Goal: Task Accomplishment & Management: Use online tool/utility

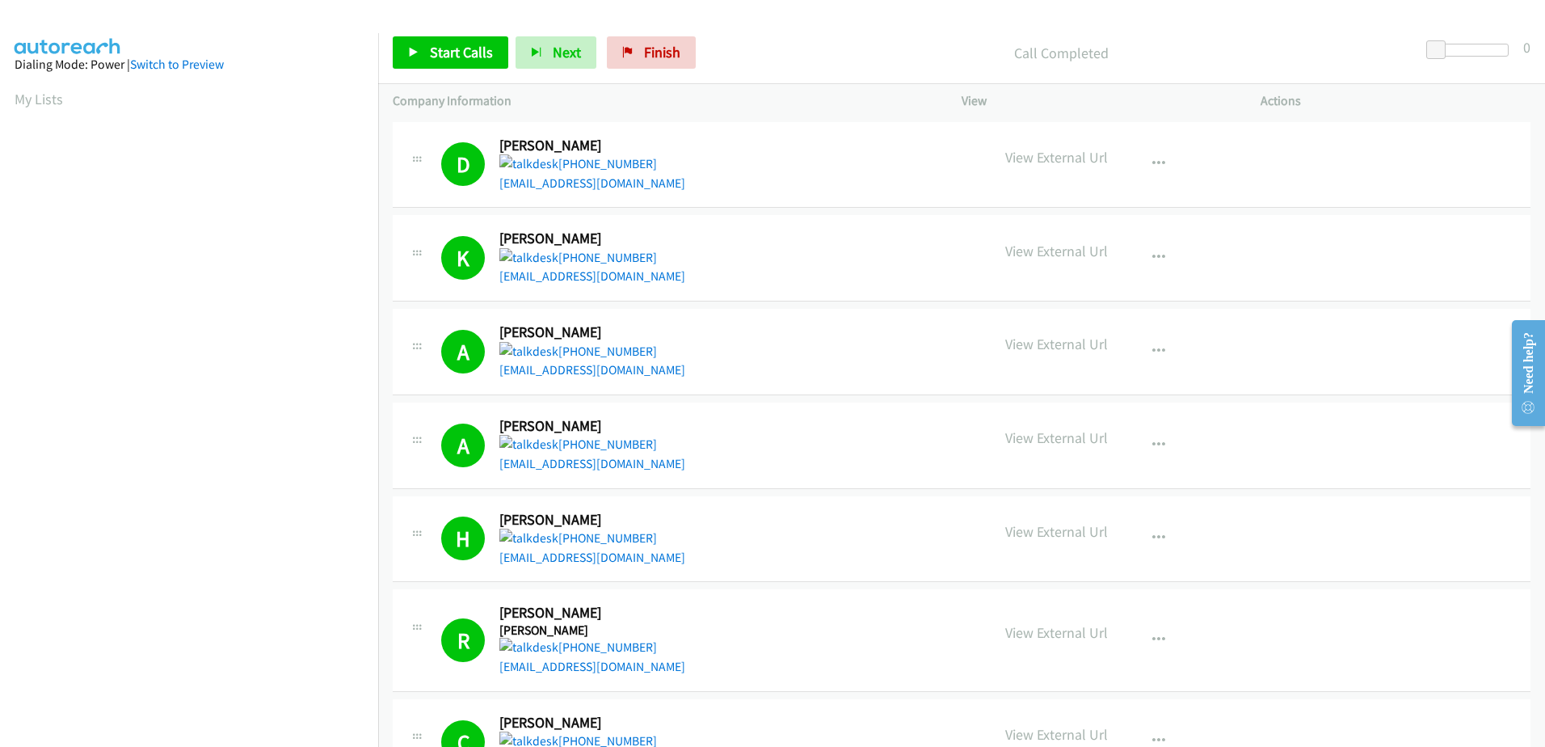
scroll to position [125, 0]
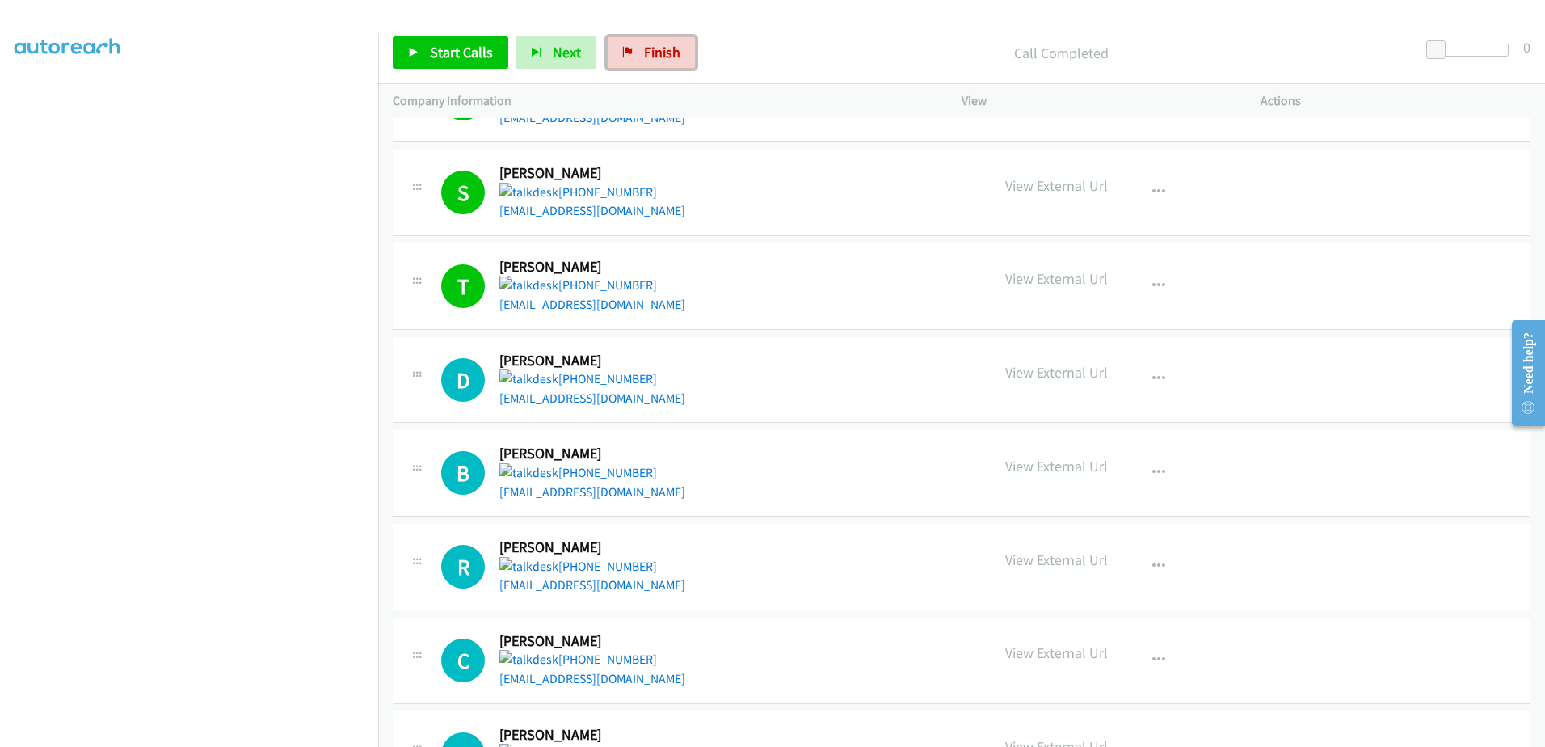
click at [678, 59] on link "Finish" at bounding box center [651, 52] width 89 height 32
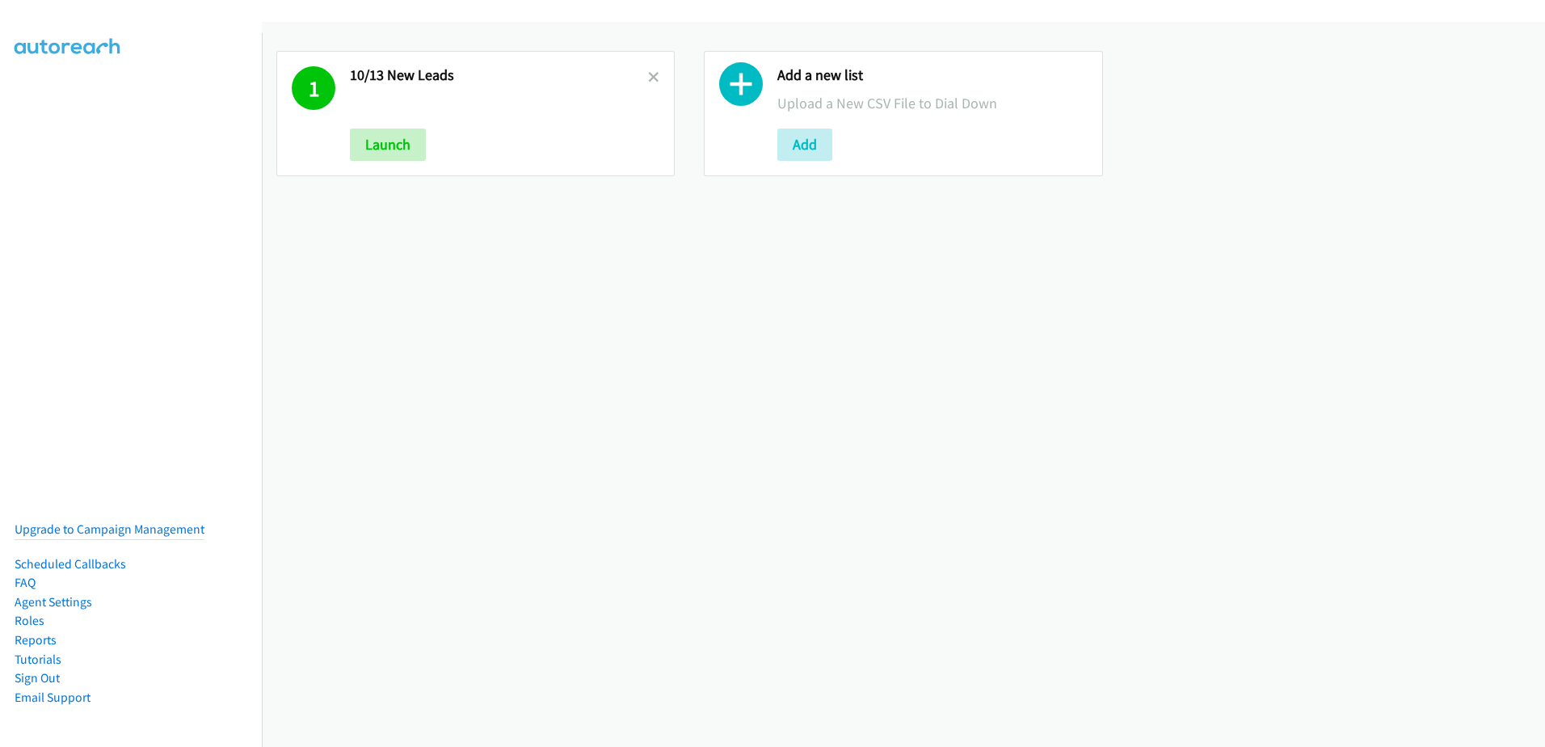
click at [648, 74] on icon at bounding box center [653, 78] width 11 height 11
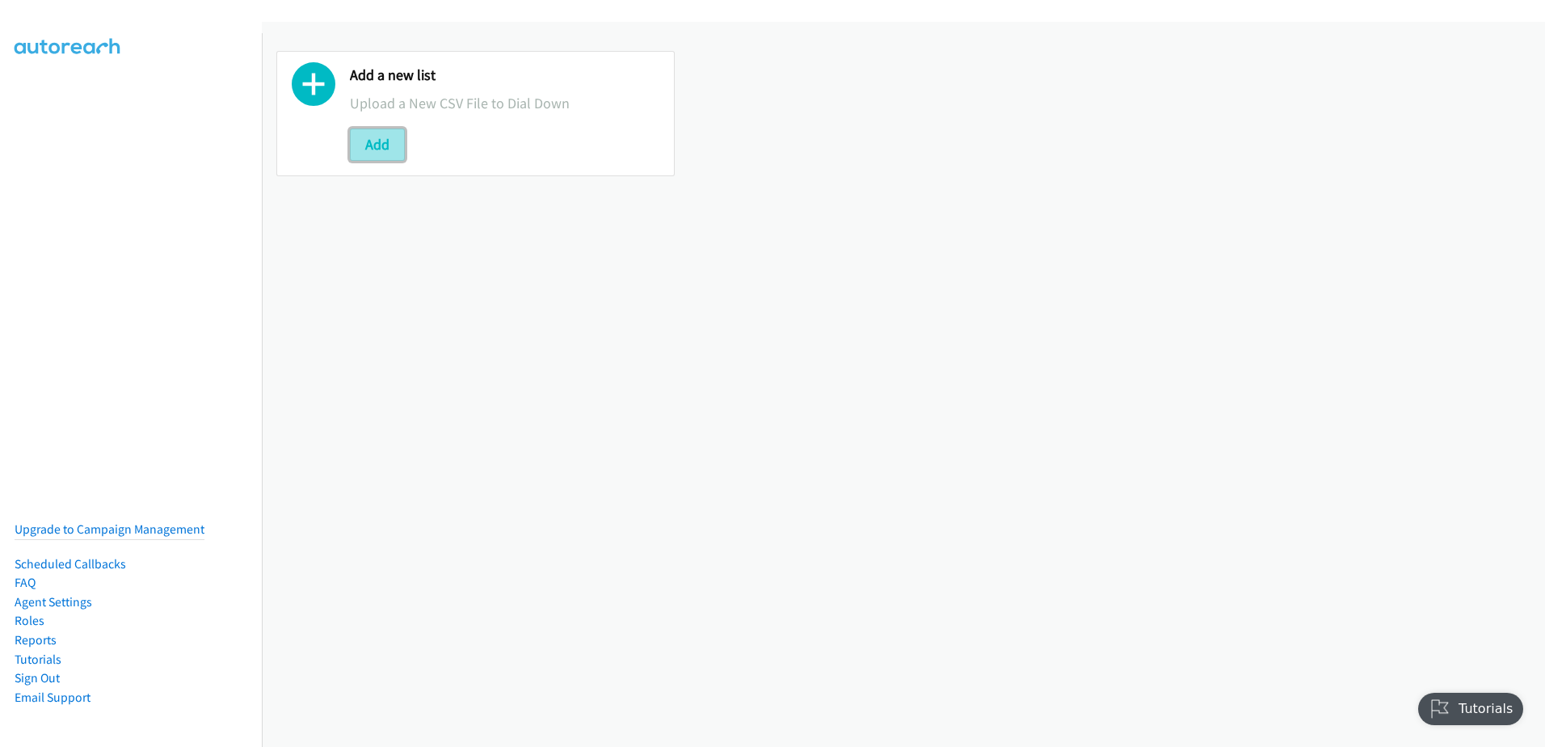
click at [390, 154] on button "Add" at bounding box center [377, 145] width 55 height 32
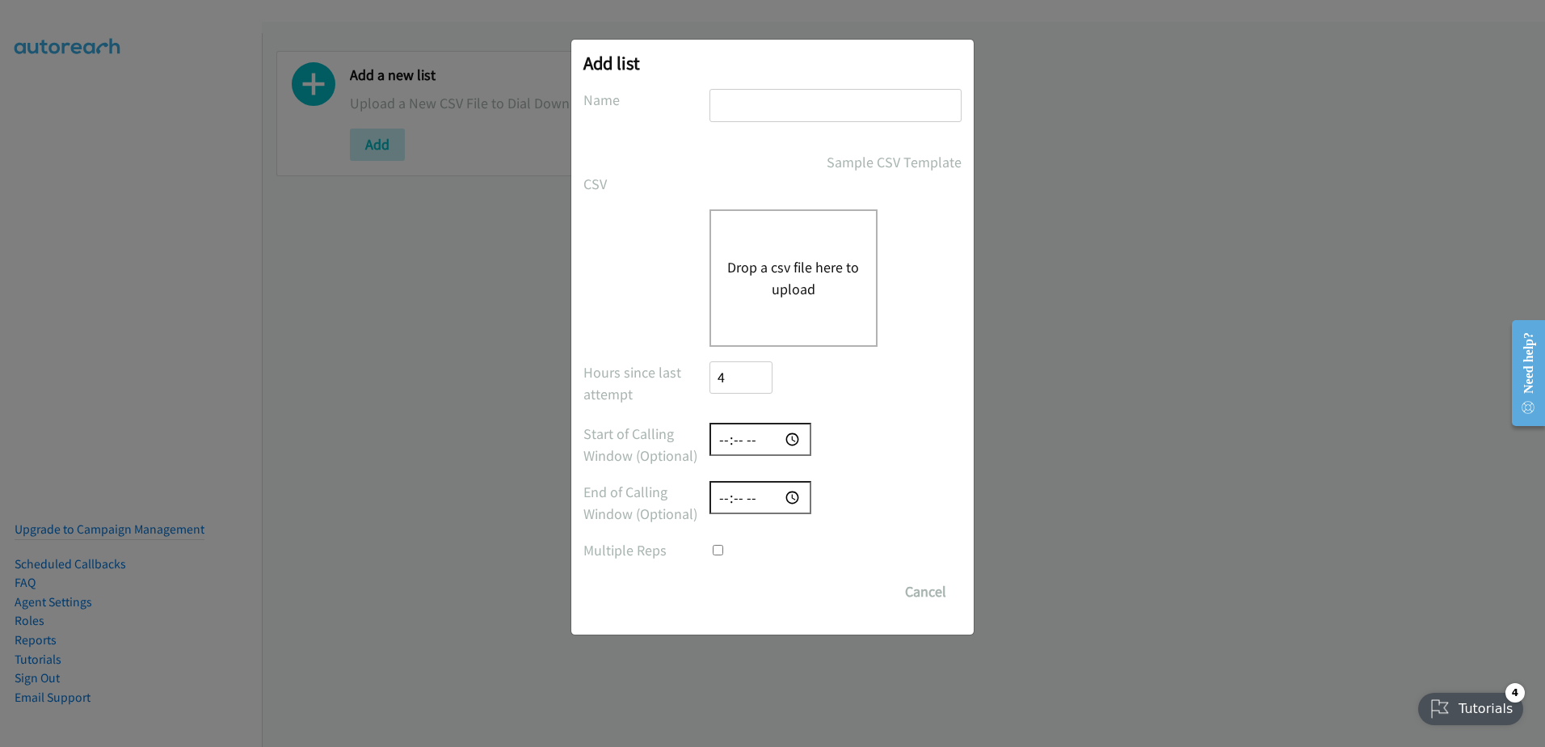
drag, startPoint x: 954, startPoint y: 97, endPoint x: 910, endPoint y: 100, distance: 43.8
click at [949, 97] on input "text" at bounding box center [836, 105] width 252 height 33
type input "new leads 10/13"
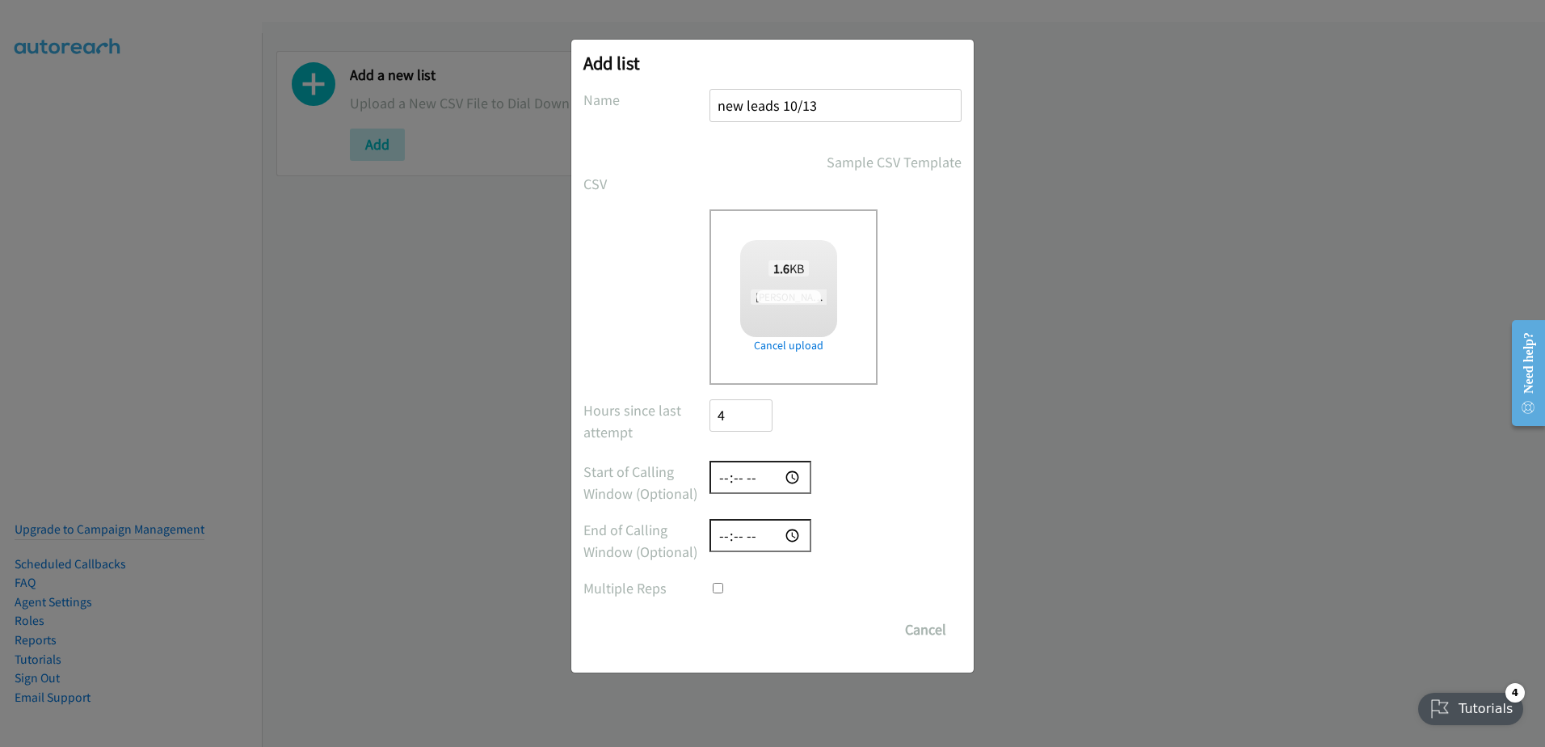
checkbox input "true"
click at [741, 647] on div "Add list No phone fields were returned for that Report or List View Please uplo…" at bounding box center [772, 356] width 402 height 633
click at [751, 634] on input "Save List" at bounding box center [752, 629] width 85 height 32
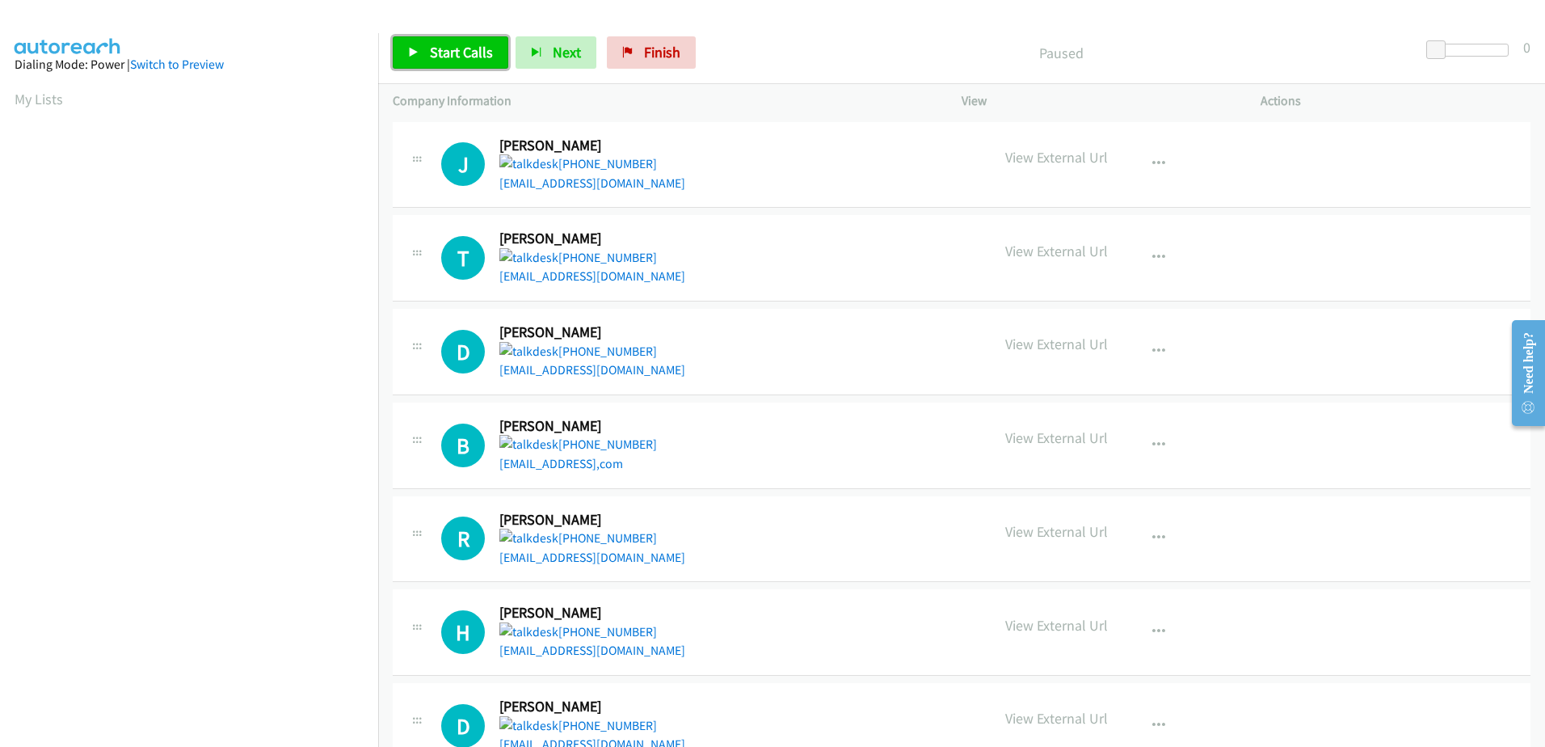
click at [432, 53] on span "Start Calls" at bounding box center [461, 52] width 63 height 19
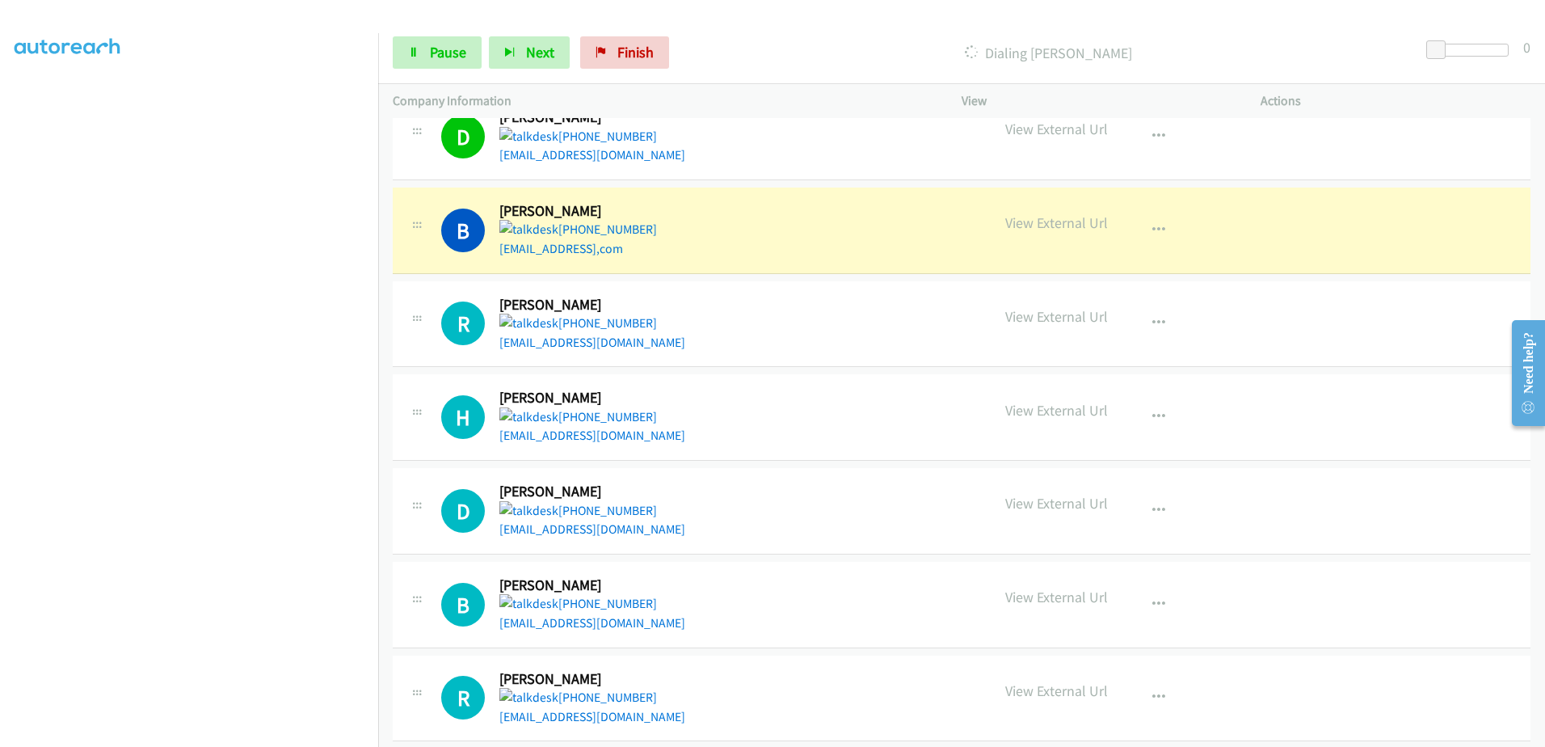
scroll to position [323, 0]
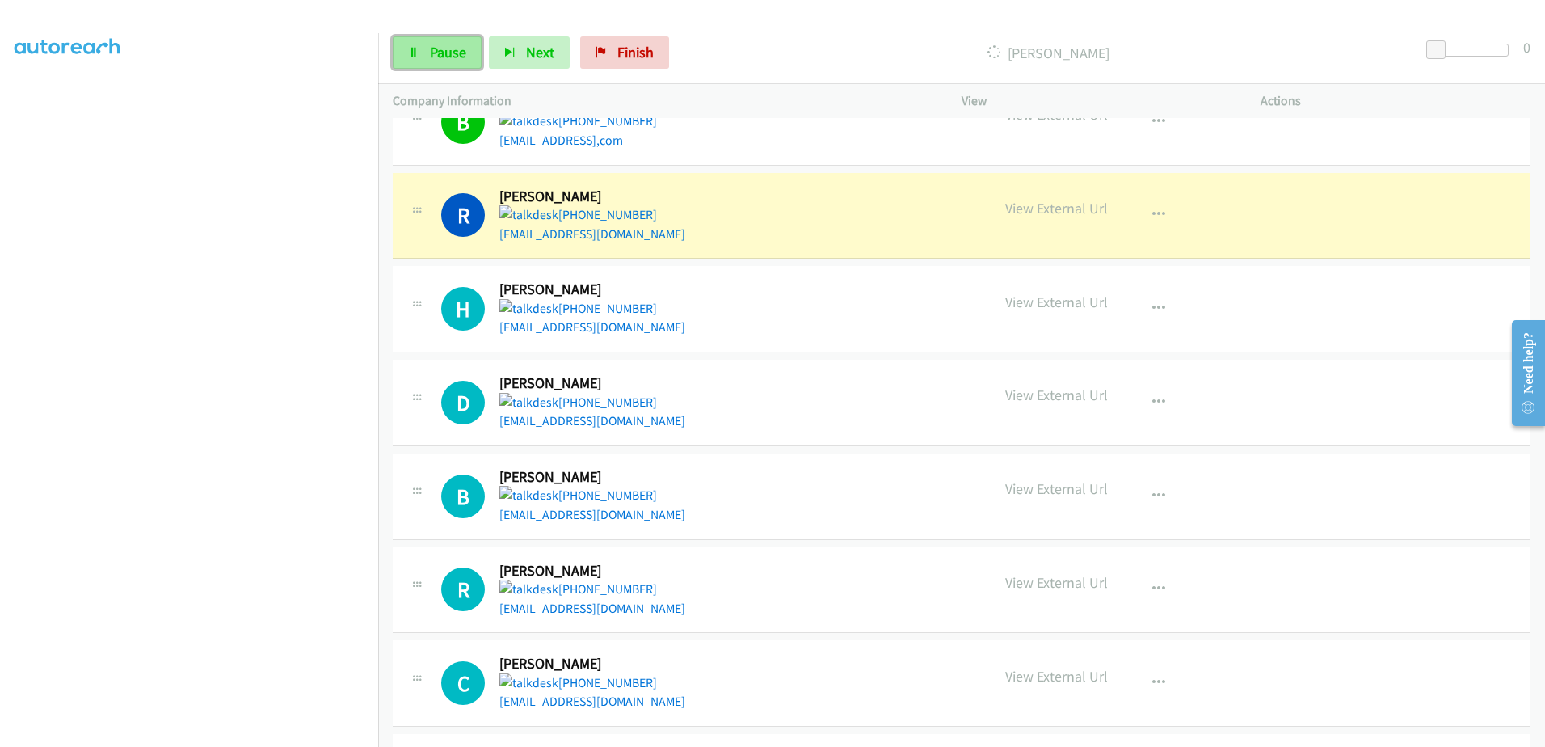
click at [436, 46] on span "Pause" at bounding box center [448, 52] width 36 height 19
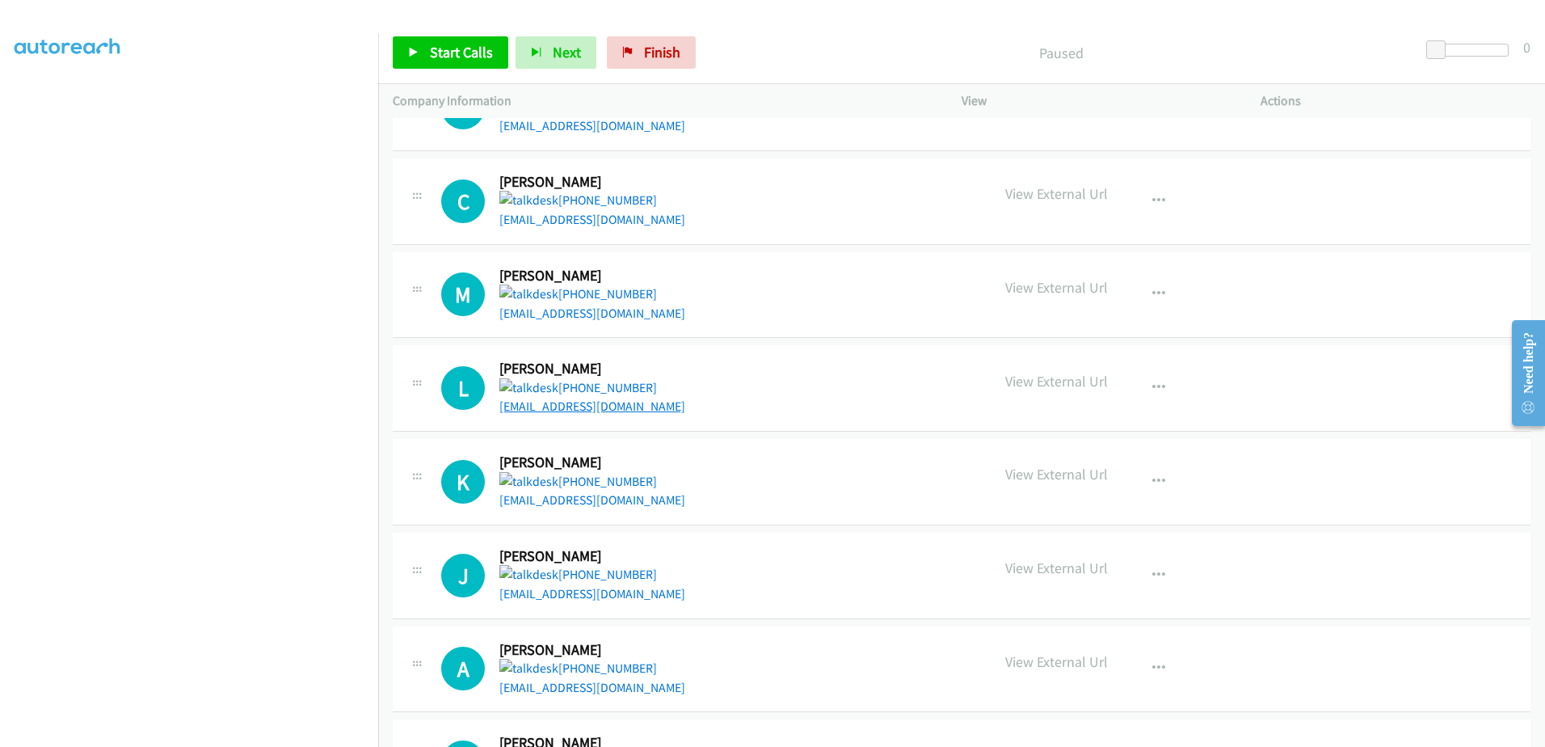
scroll to position [1824, 0]
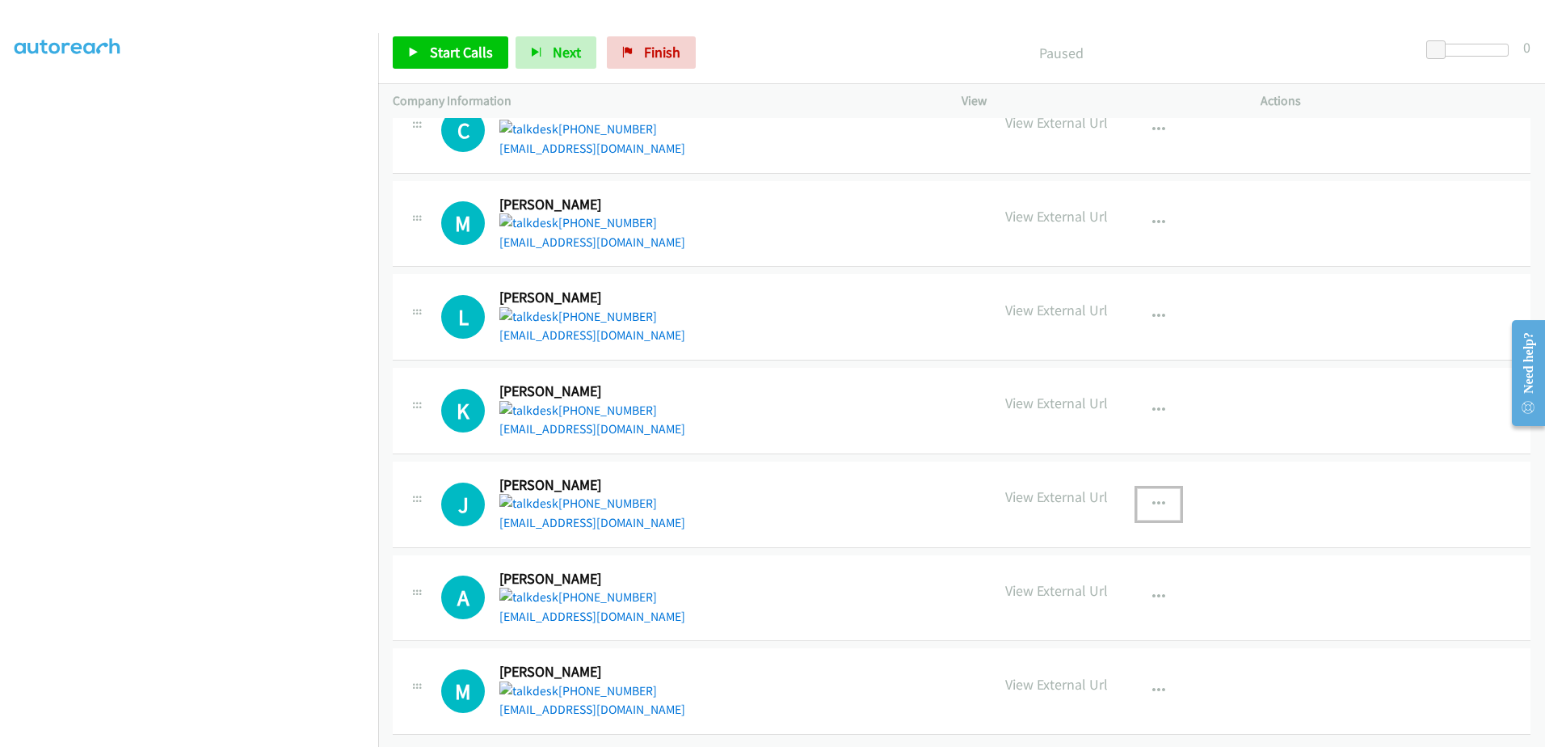
click at [1153, 498] on icon "button" at bounding box center [1159, 504] width 13 height 13
click at [1018, 600] on link "Remove from list" at bounding box center [1072, 609] width 215 height 32
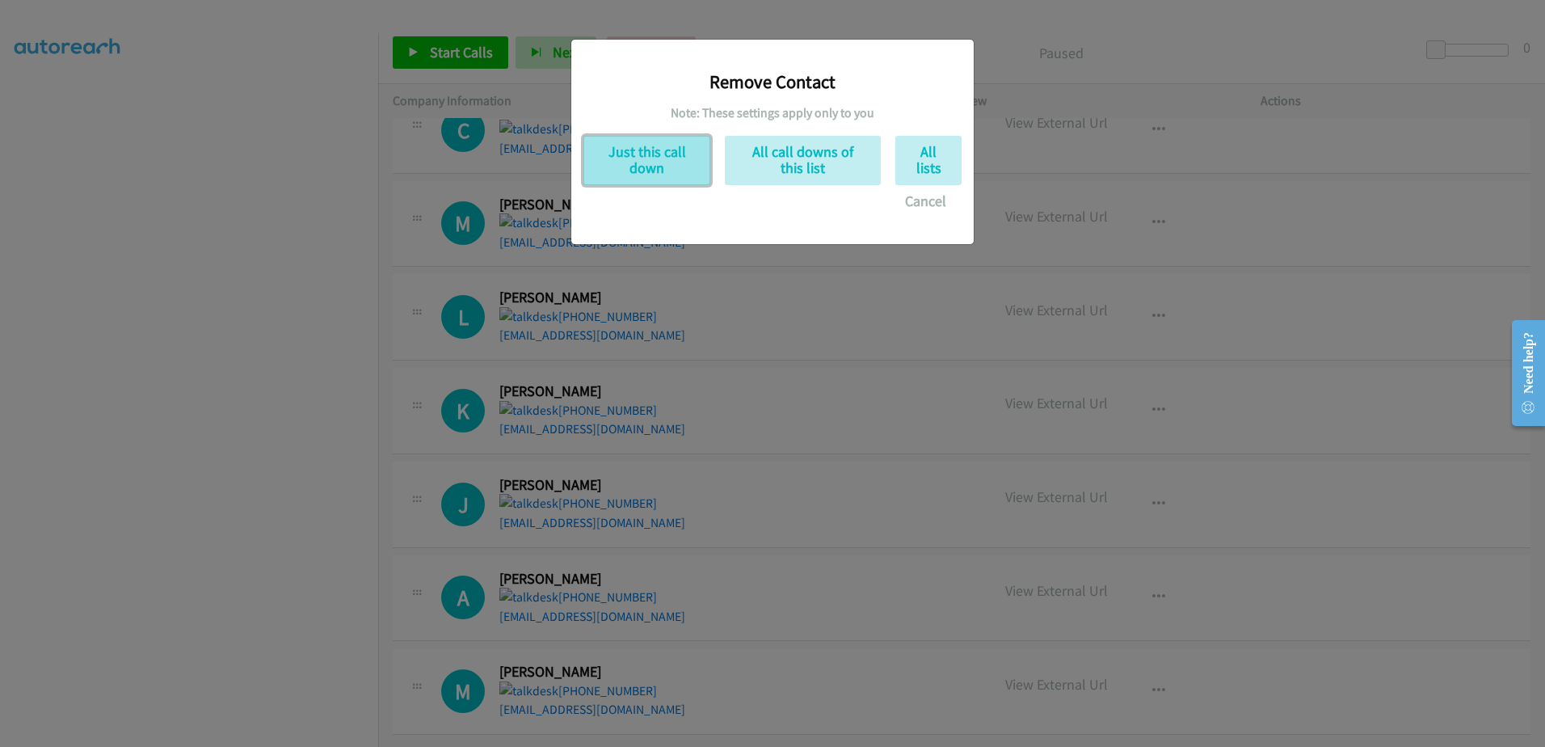
click at [634, 146] on button "Just this call down" at bounding box center [647, 160] width 127 height 49
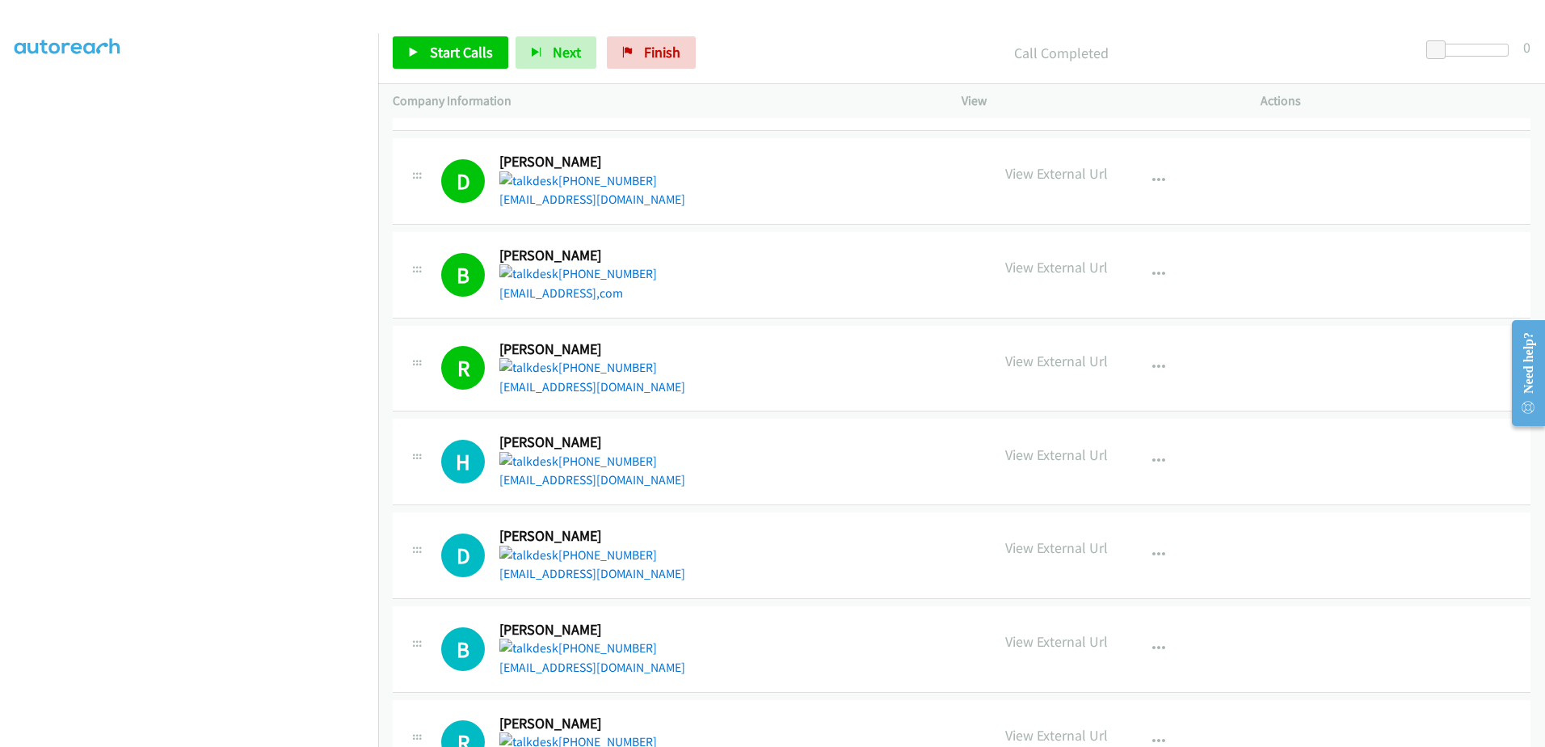
scroll to position [162, 0]
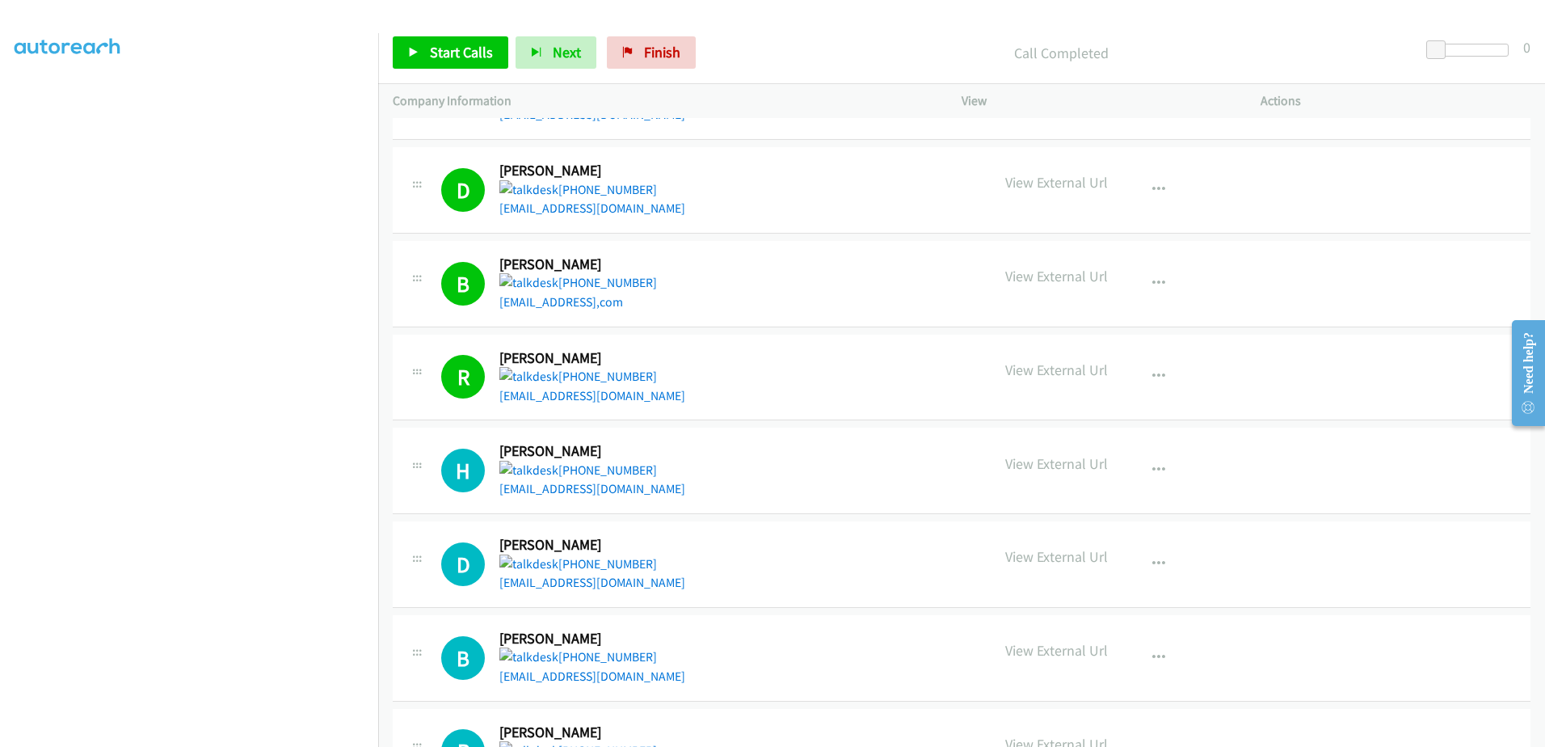
click at [457, 35] on div "Start Calls Pause Next Finish Call Completed 0" at bounding box center [961, 53] width 1167 height 62
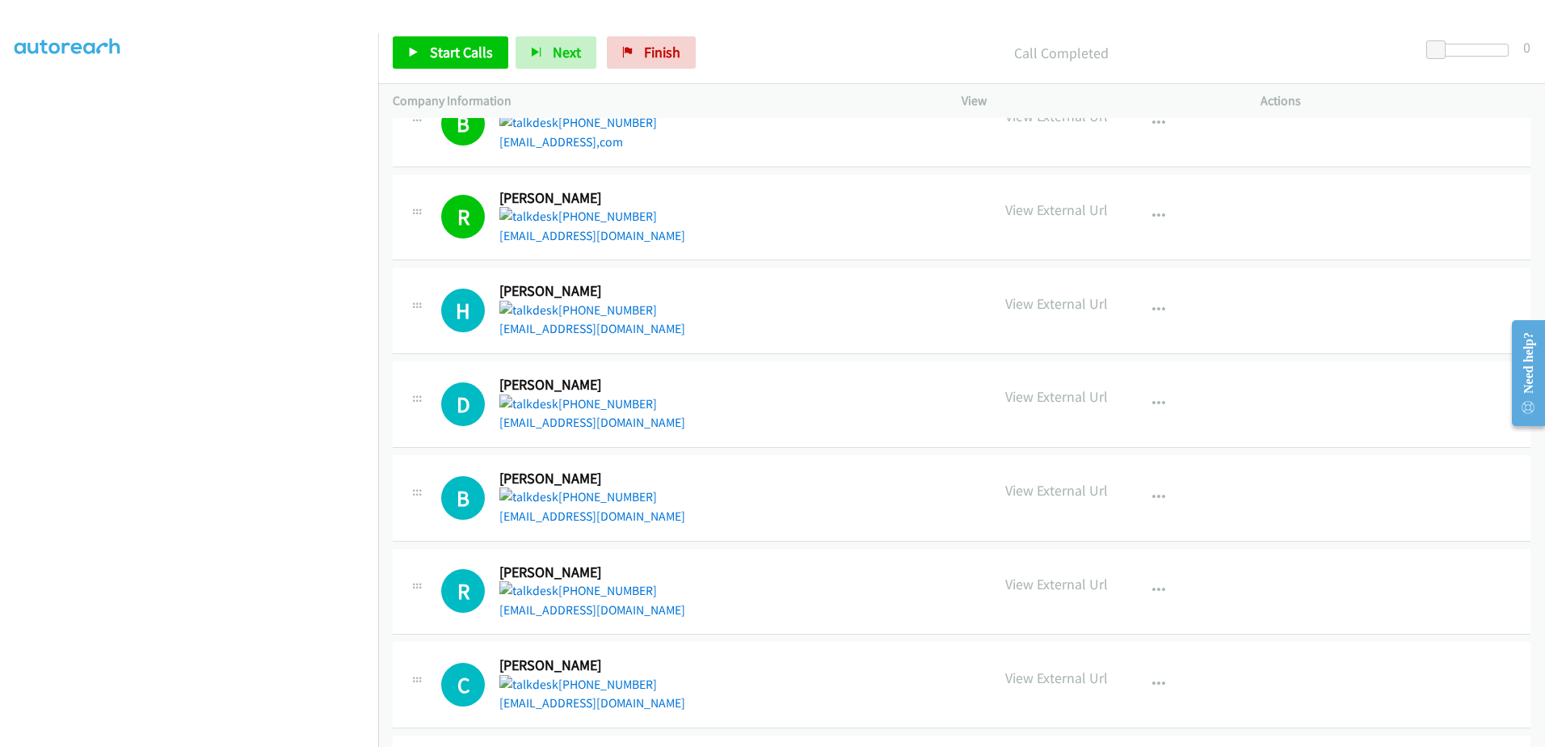
scroll to position [323, 0]
click at [418, 45] on link "Start Calls" at bounding box center [451, 52] width 116 height 32
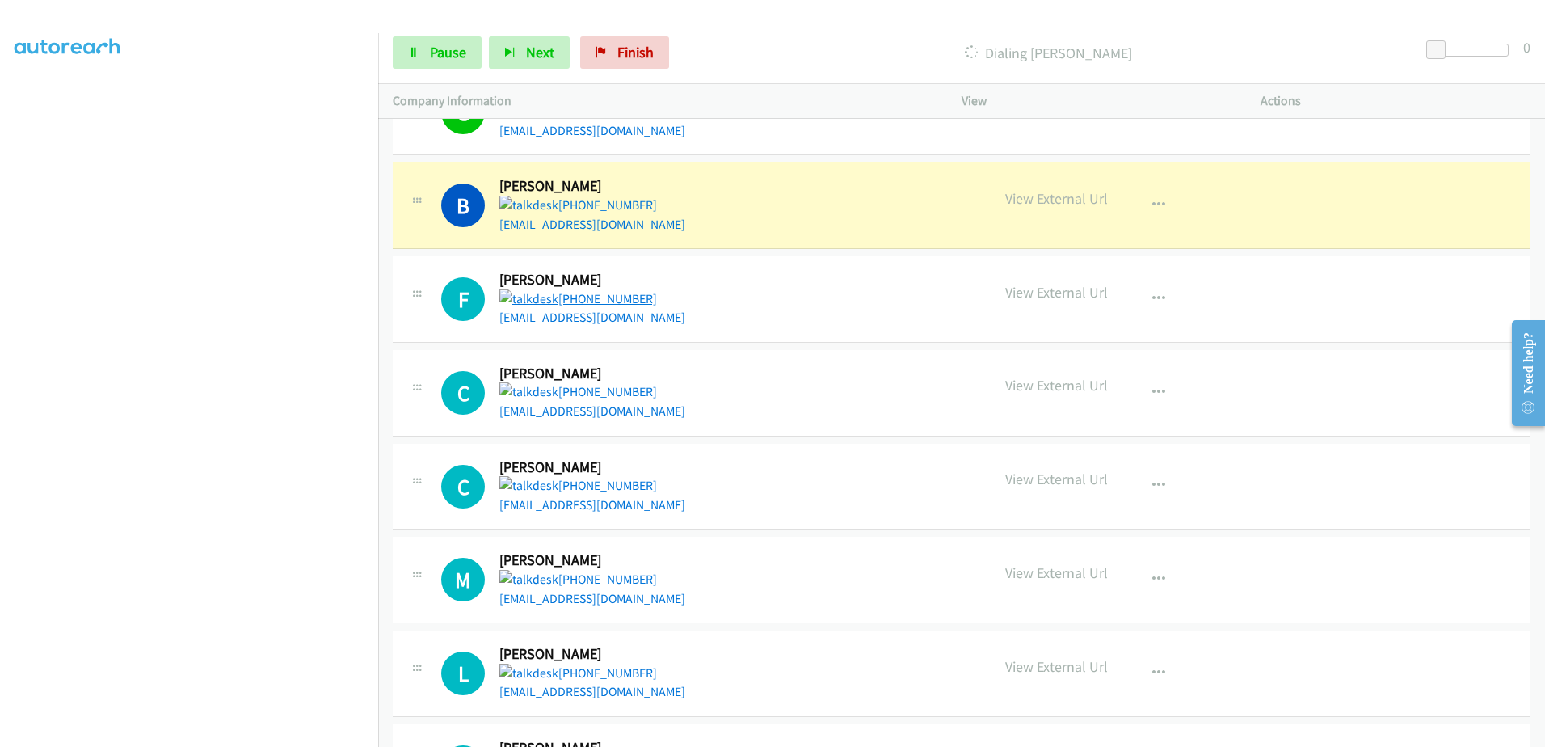
scroll to position [1408, 0]
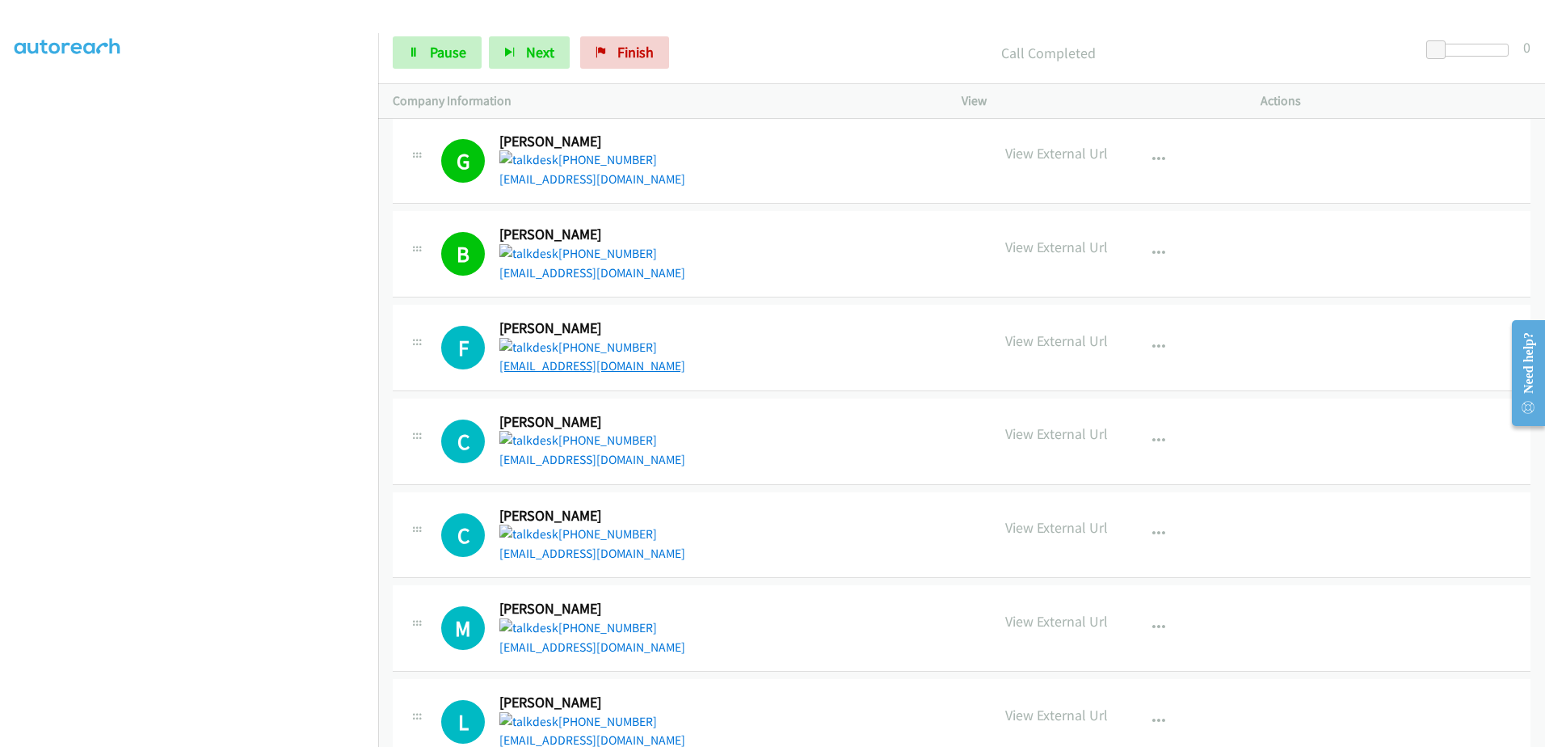
drag, startPoint x: 577, startPoint y: 374, endPoint x: 551, endPoint y: 359, distance: 30.1
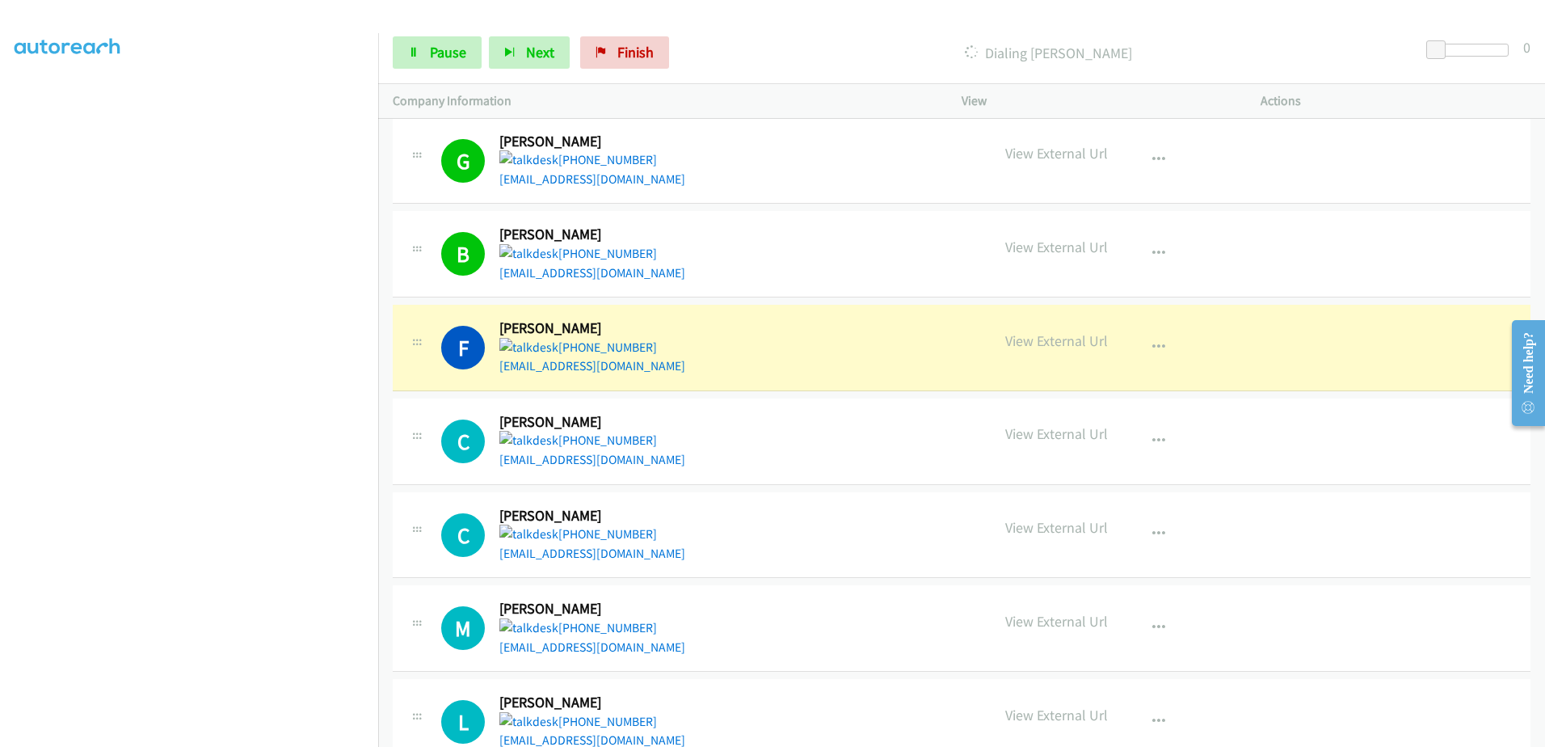
scroll to position [1570, 0]
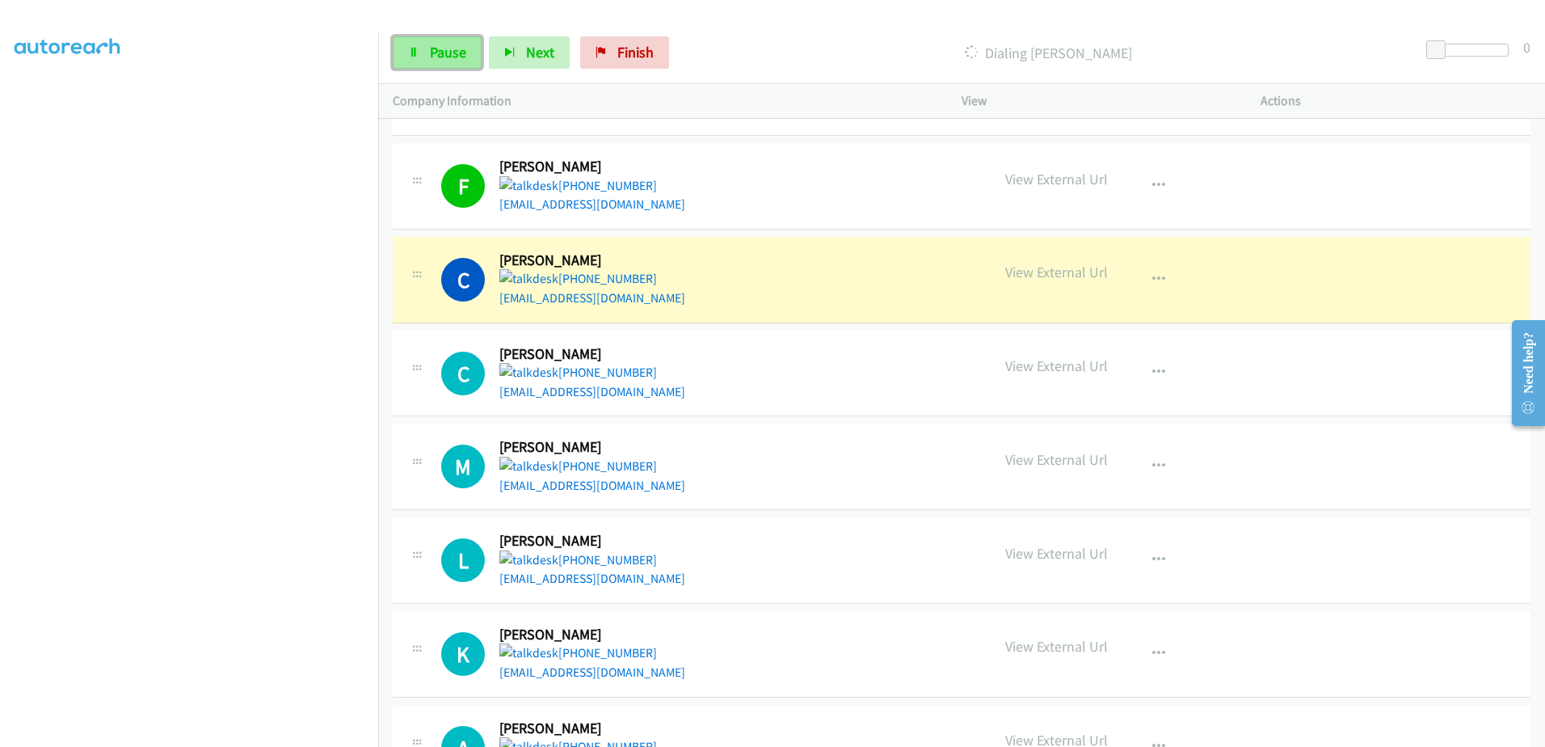
click at [409, 52] on icon at bounding box center [413, 53] width 11 height 11
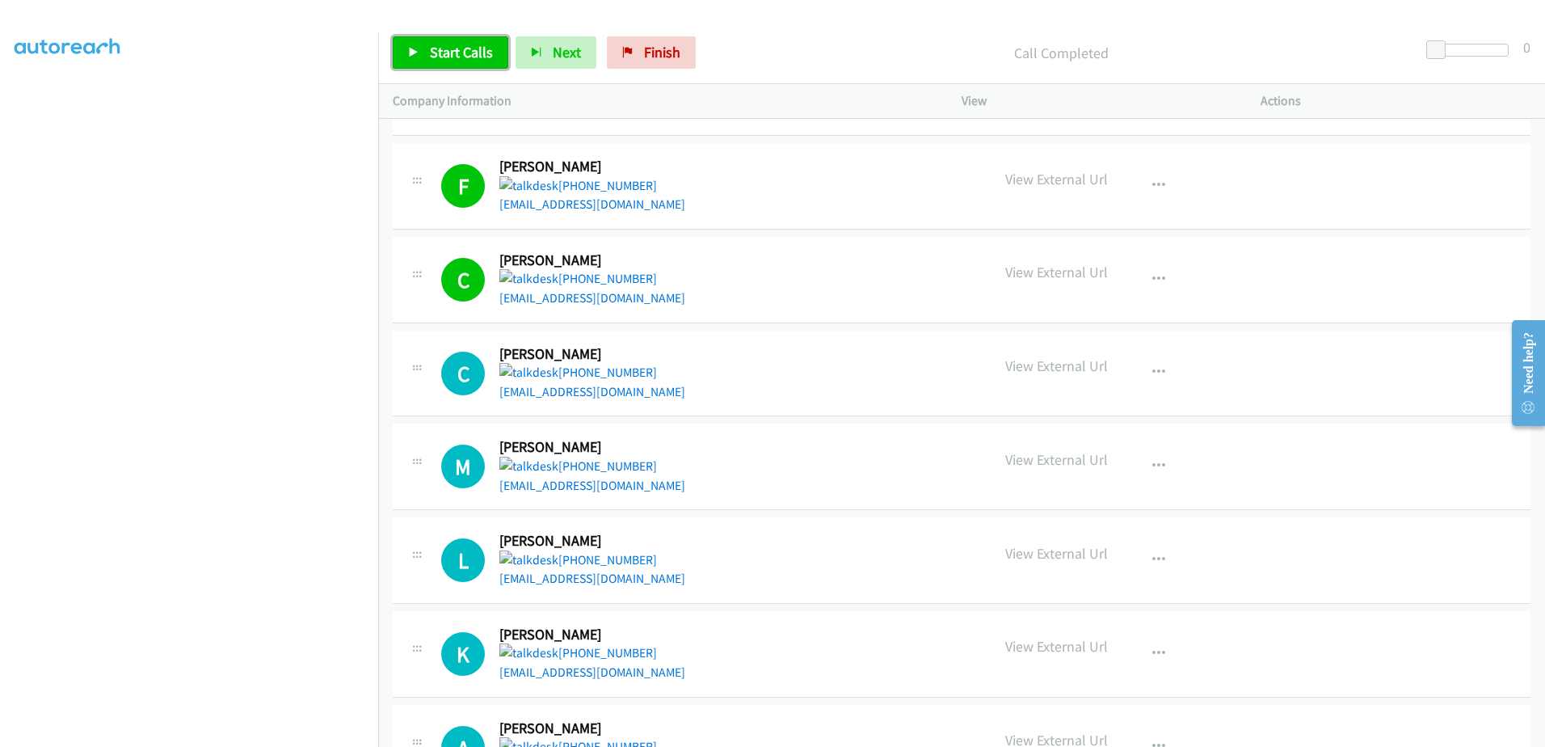
click at [457, 58] on span "Start Calls" at bounding box center [461, 52] width 63 height 19
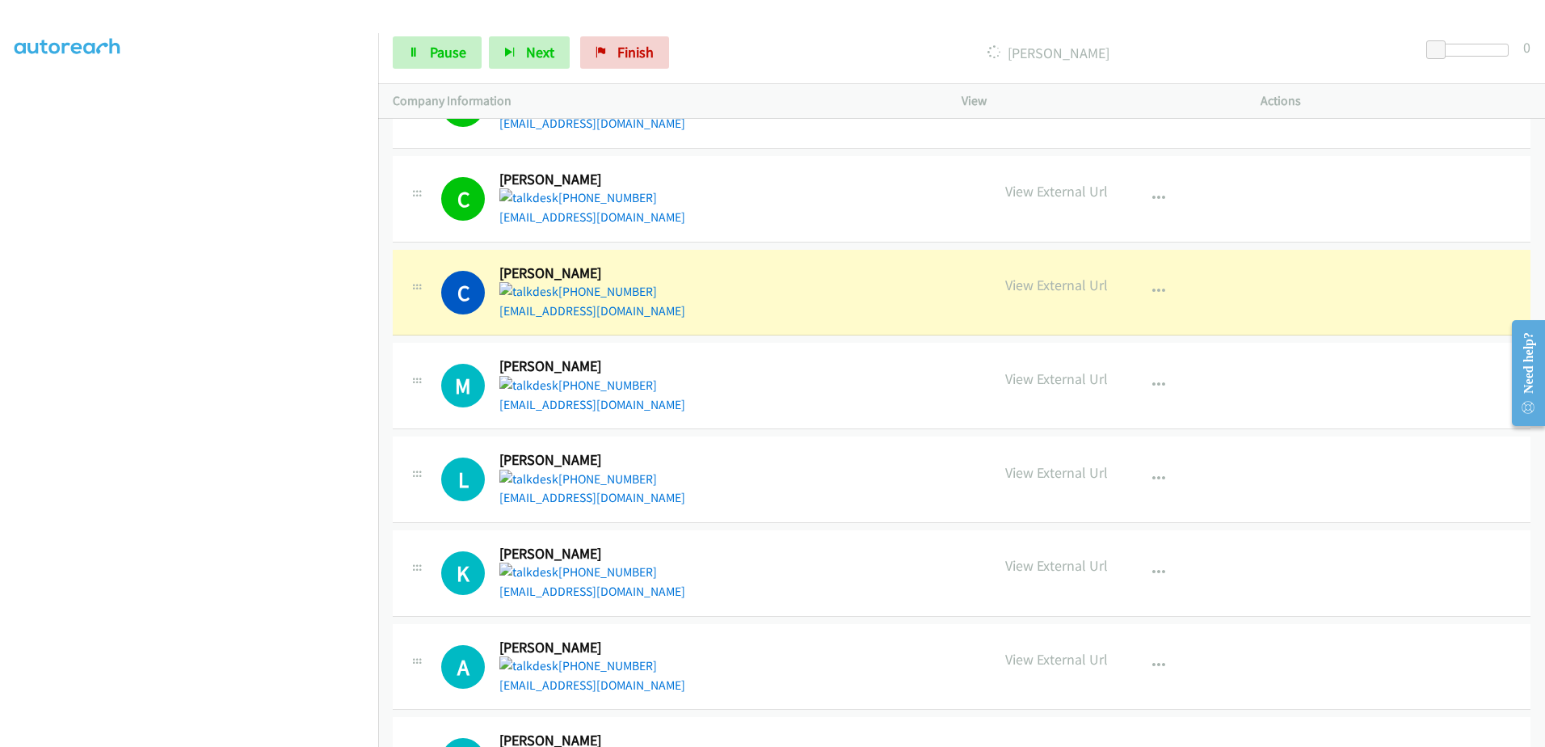
scroll to position [1731, 0]
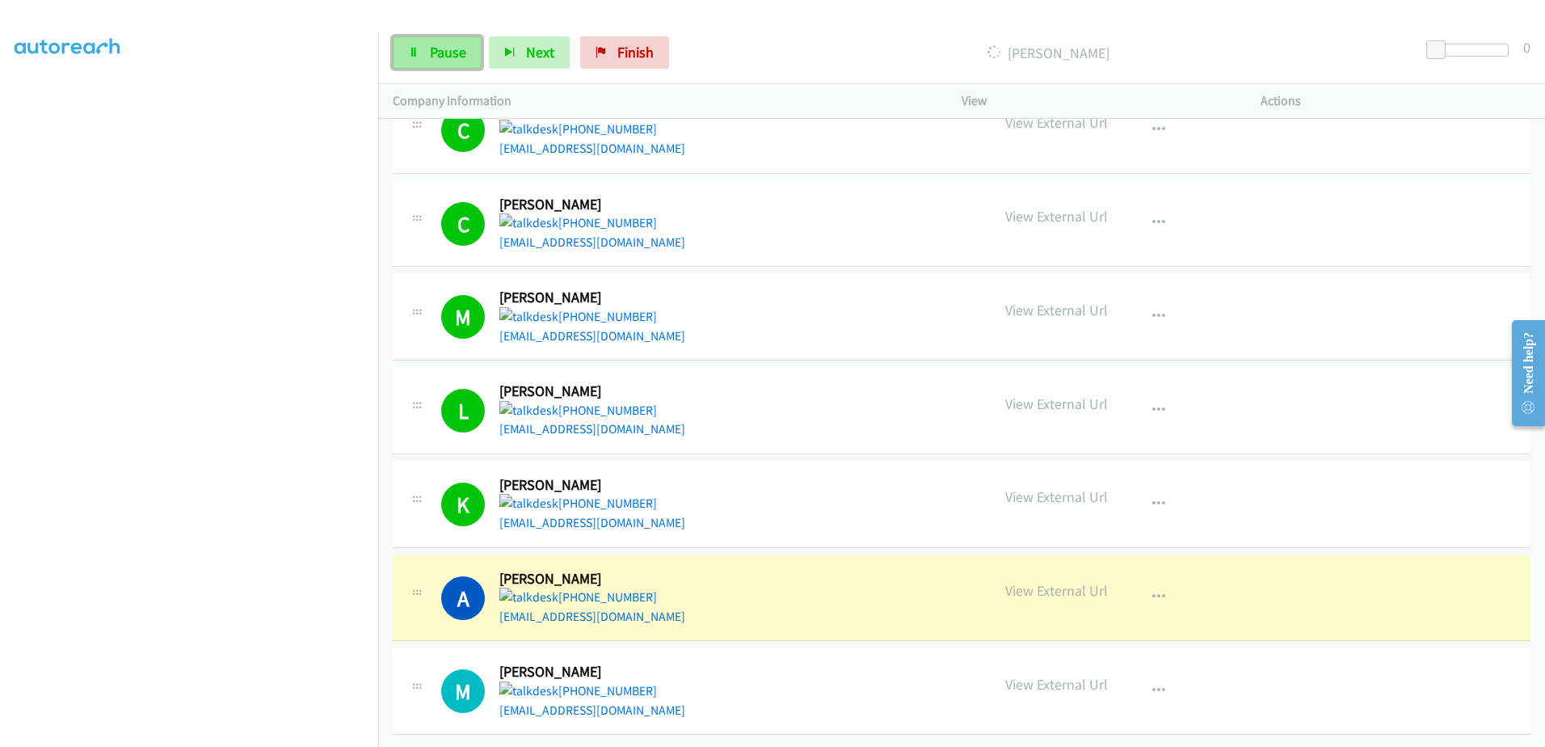
drag, startPoint x: 443, startPoint y: 57, endPoint x: 462, endPoint y: 56, distance: 19.5
click at [443, 57] on span "Pause" at bounding box center [448, 52] width 36 height 19
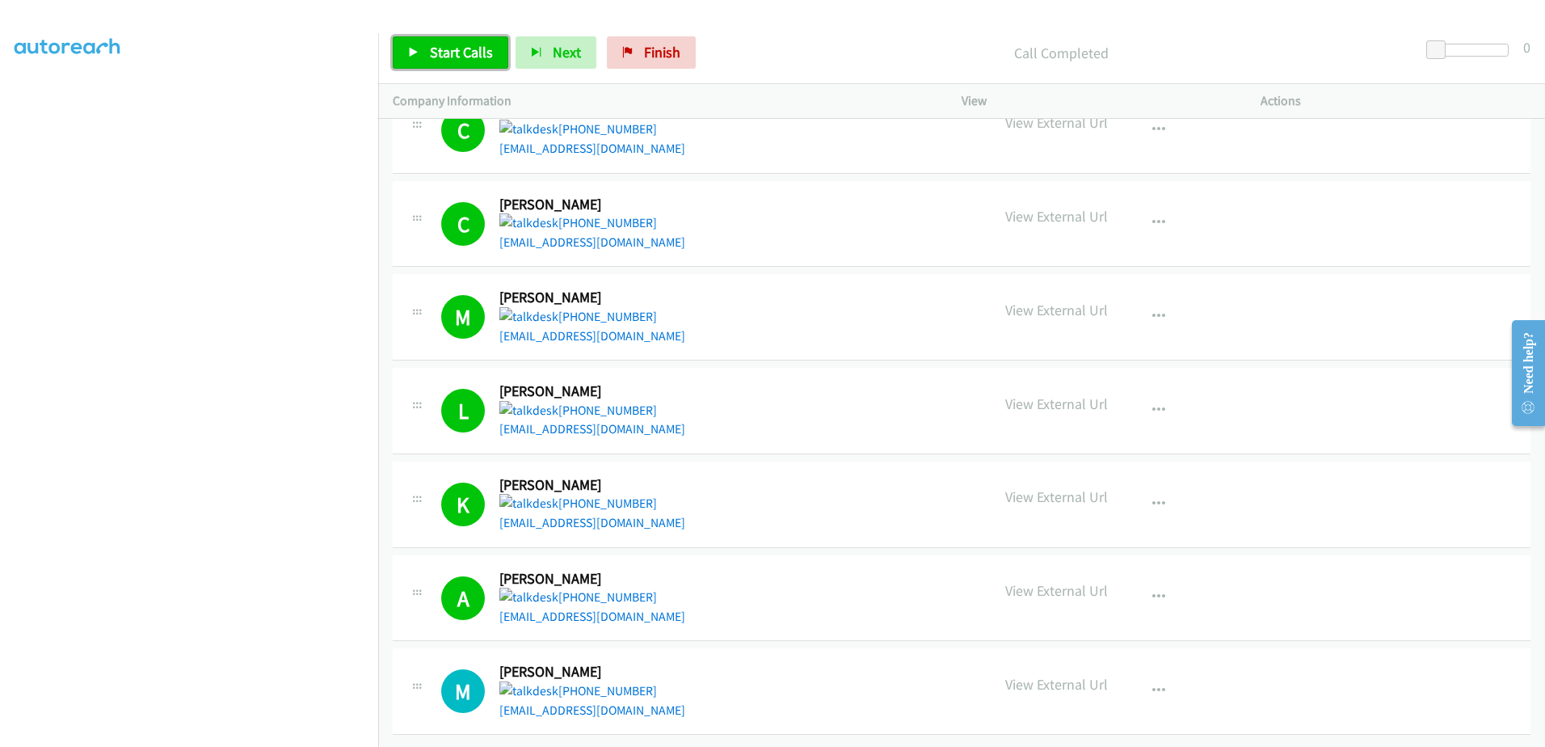
click at [467, 52] on span "Start Calls" at bounding box center [461, 52] width 63 height 19
drag, startPoint x: 593, startPoint y: 688, endPoint x: 597, endPoint y: 696, distance: 9.0
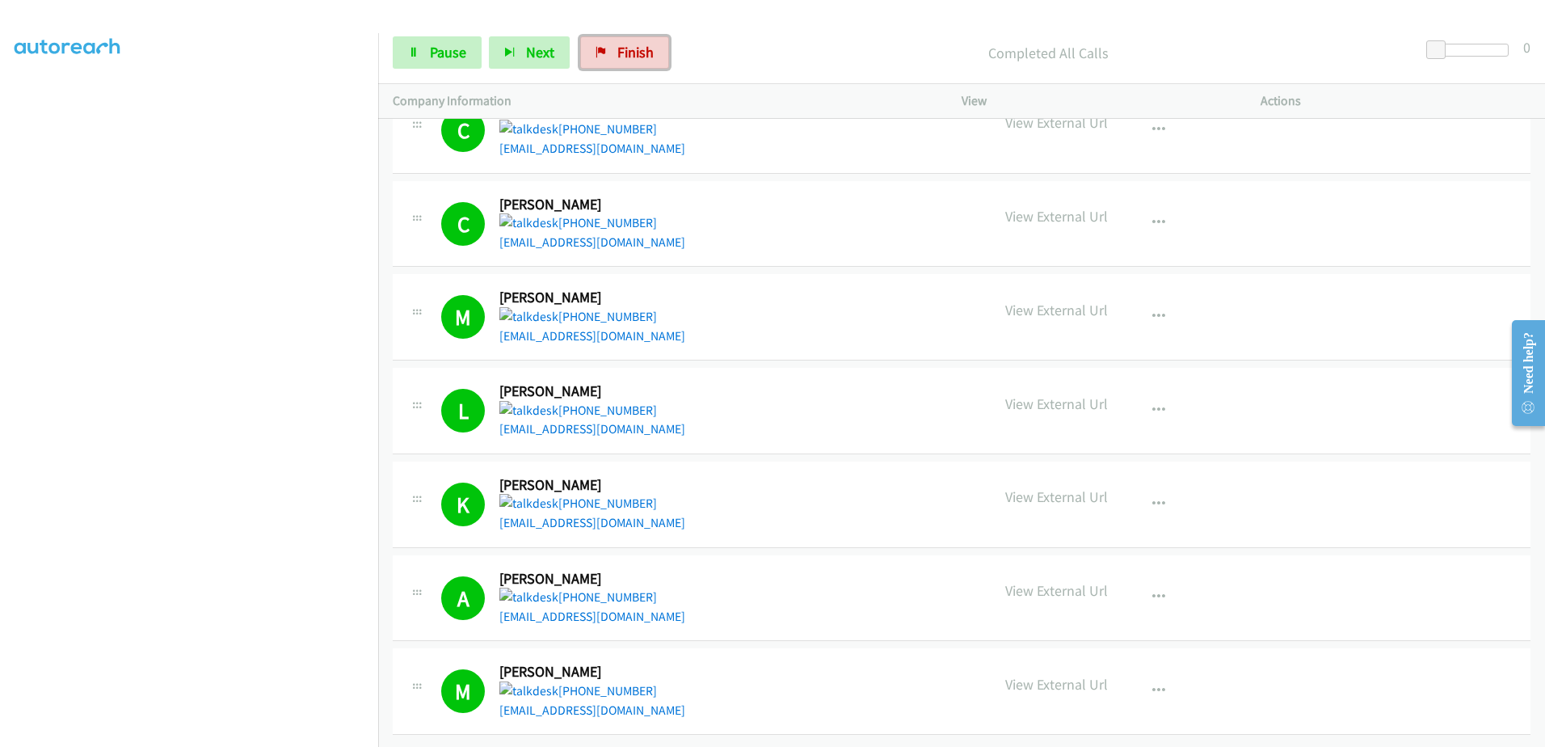
drag, startPoint x: 616, startPoint y: 55, endPoint x: 855, endPoint y: 43, distance: 239.5
click at [617, 55] on span "Finish" at bounding box center [635, 52] width 36 height 19
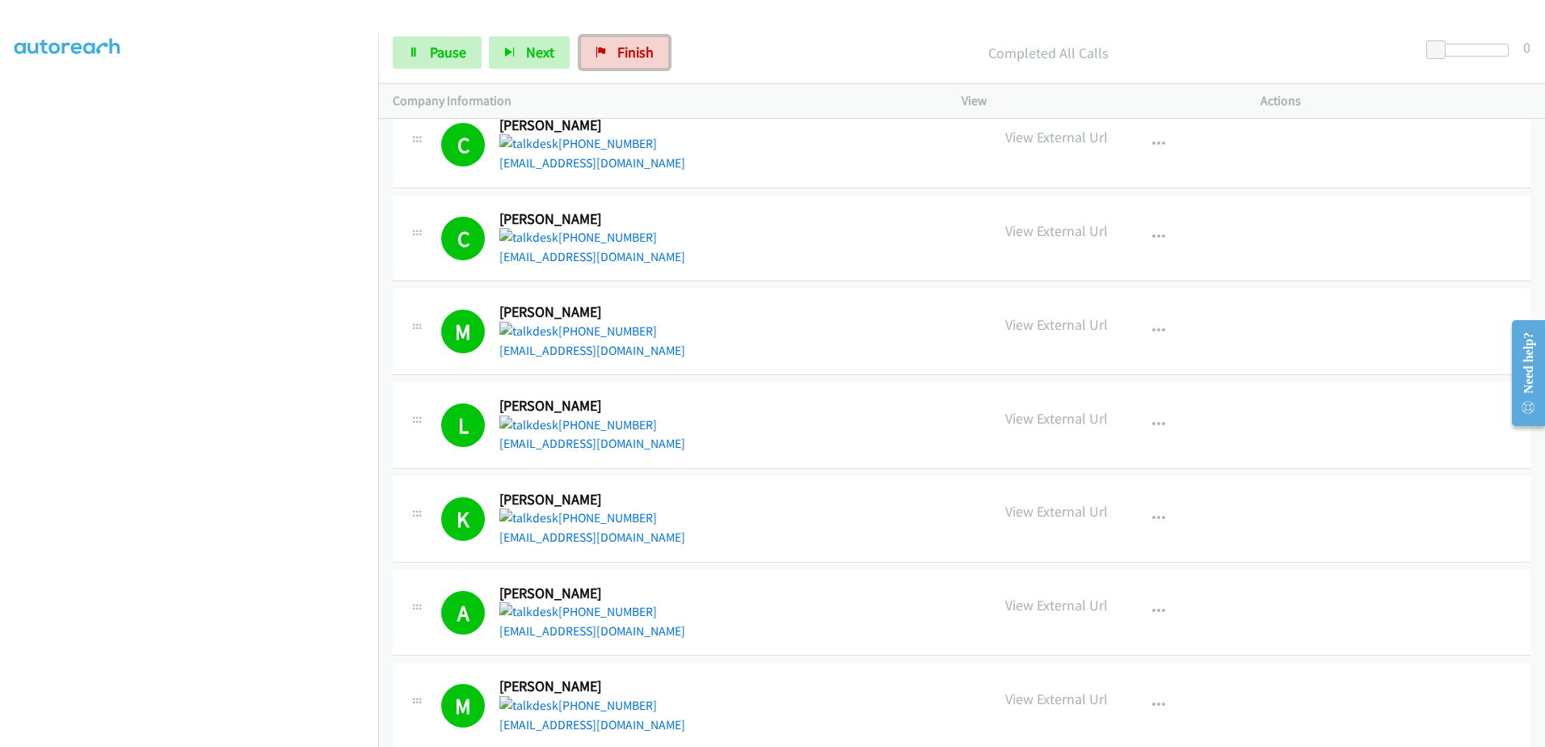
scroll to position [1437, 0]
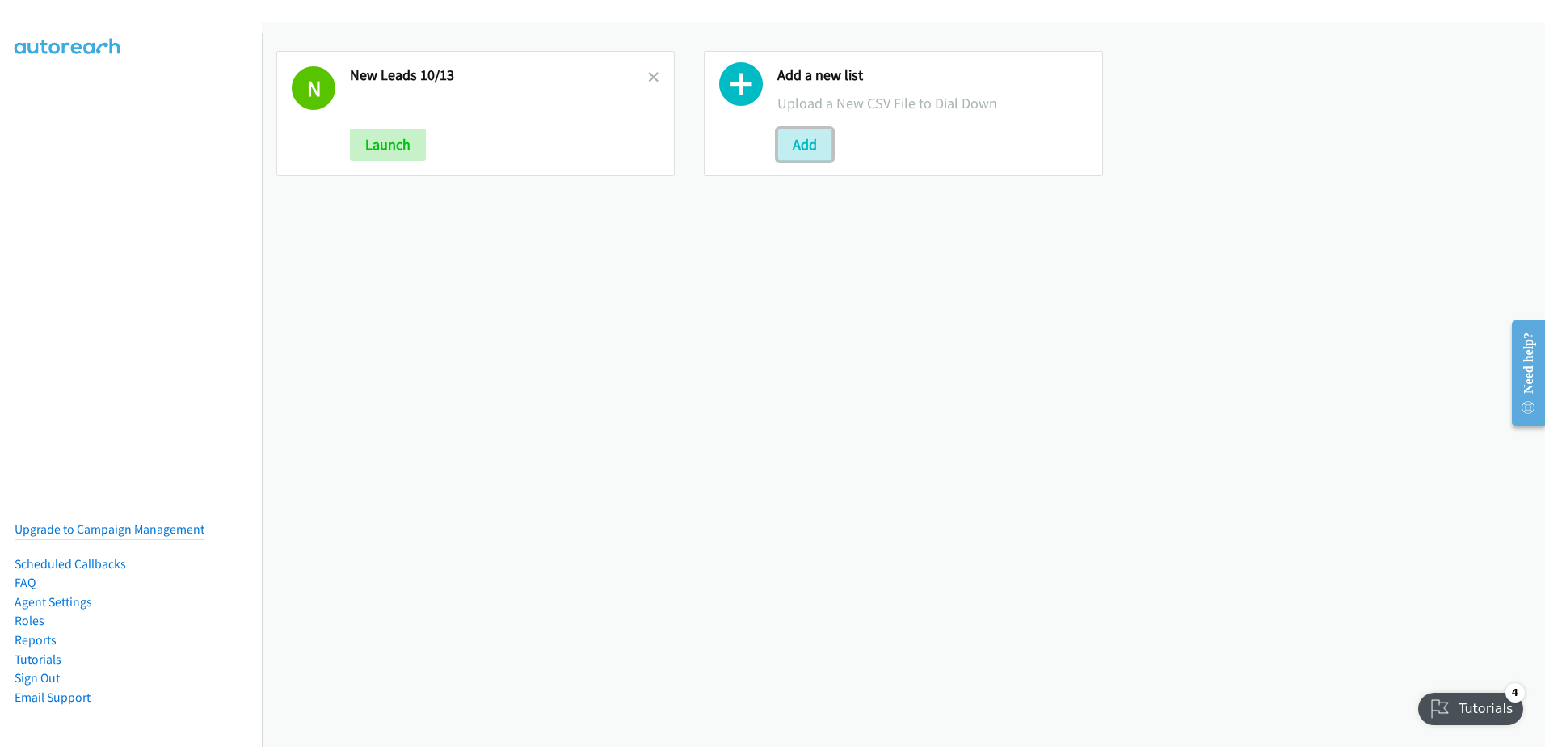
drag, startPoint x: 811, startPoint y: 149, endPoint x: 849, endPoint y: 141, distance: 37.9
click at [811, 149] on button "Add" at bounding box center [805, 145] width 55 height 32
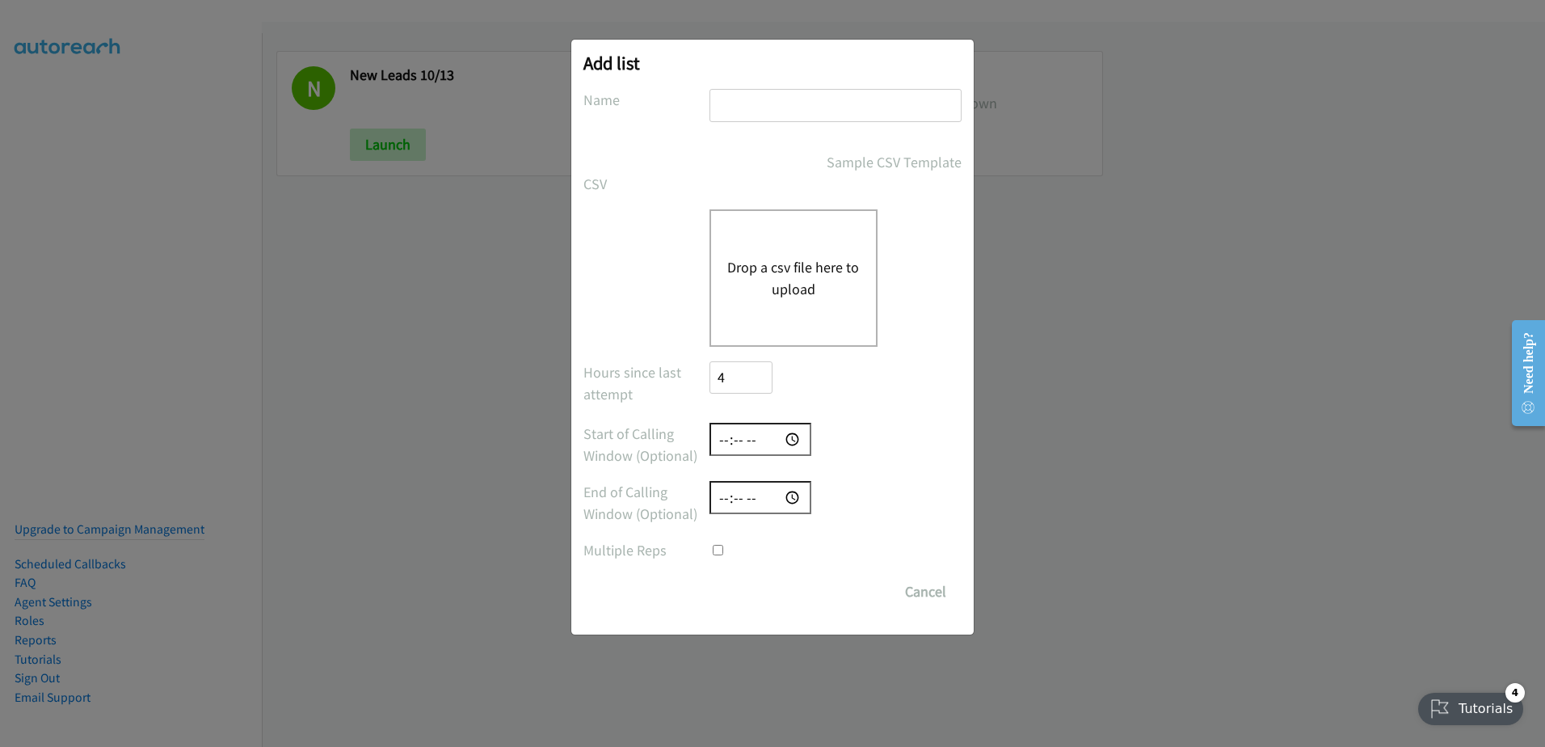
click at [790, 107] on input "text" at bounding box center [836, 105] width 252 height 33
type input "fu's"
checkbox input "true"
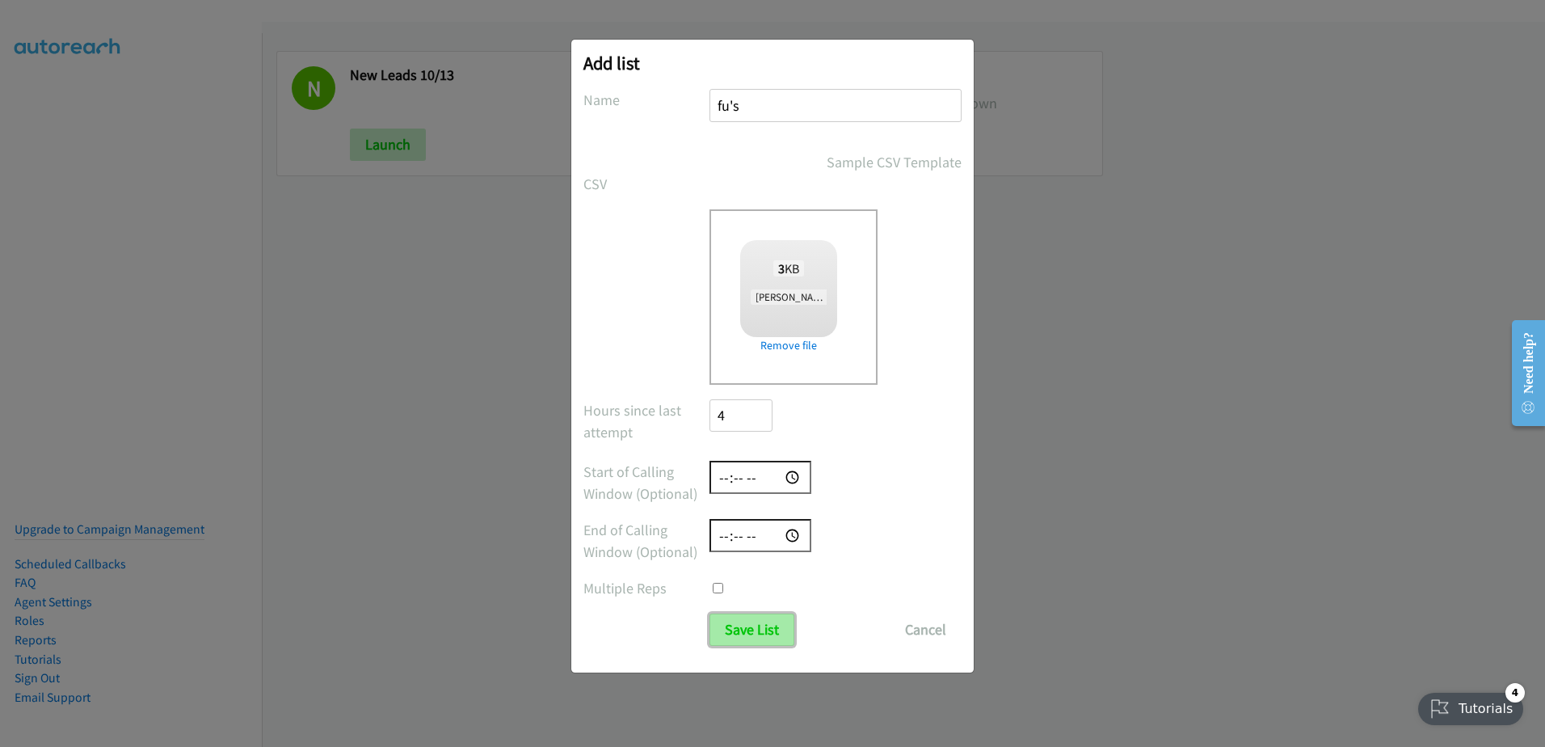
click at [761, 634] on input "Save List" at bounding box center [752, 629] width 85 height 32
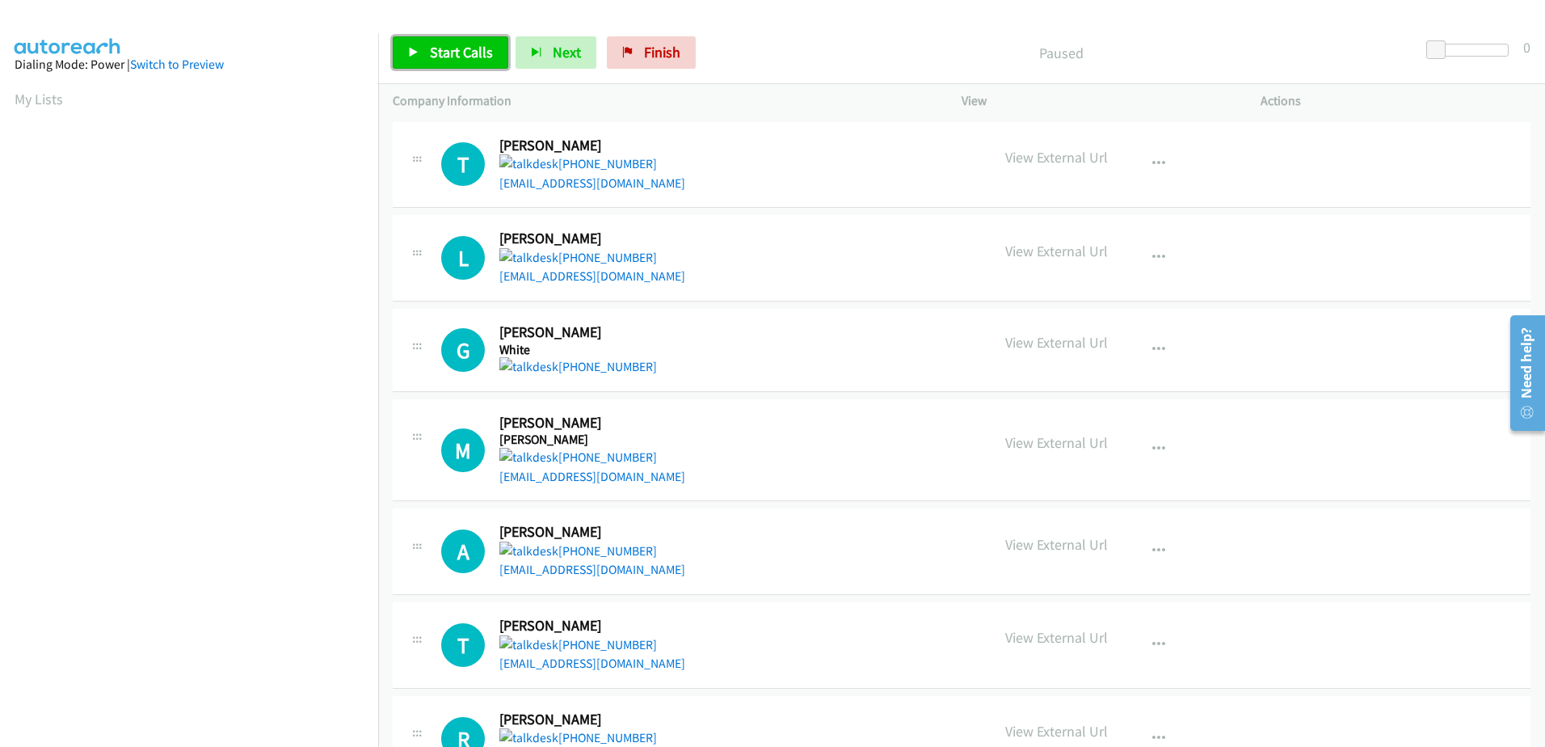
click at [451, 48] on span "Start Calls" at bounding box center [461, 52] width 63 height 19
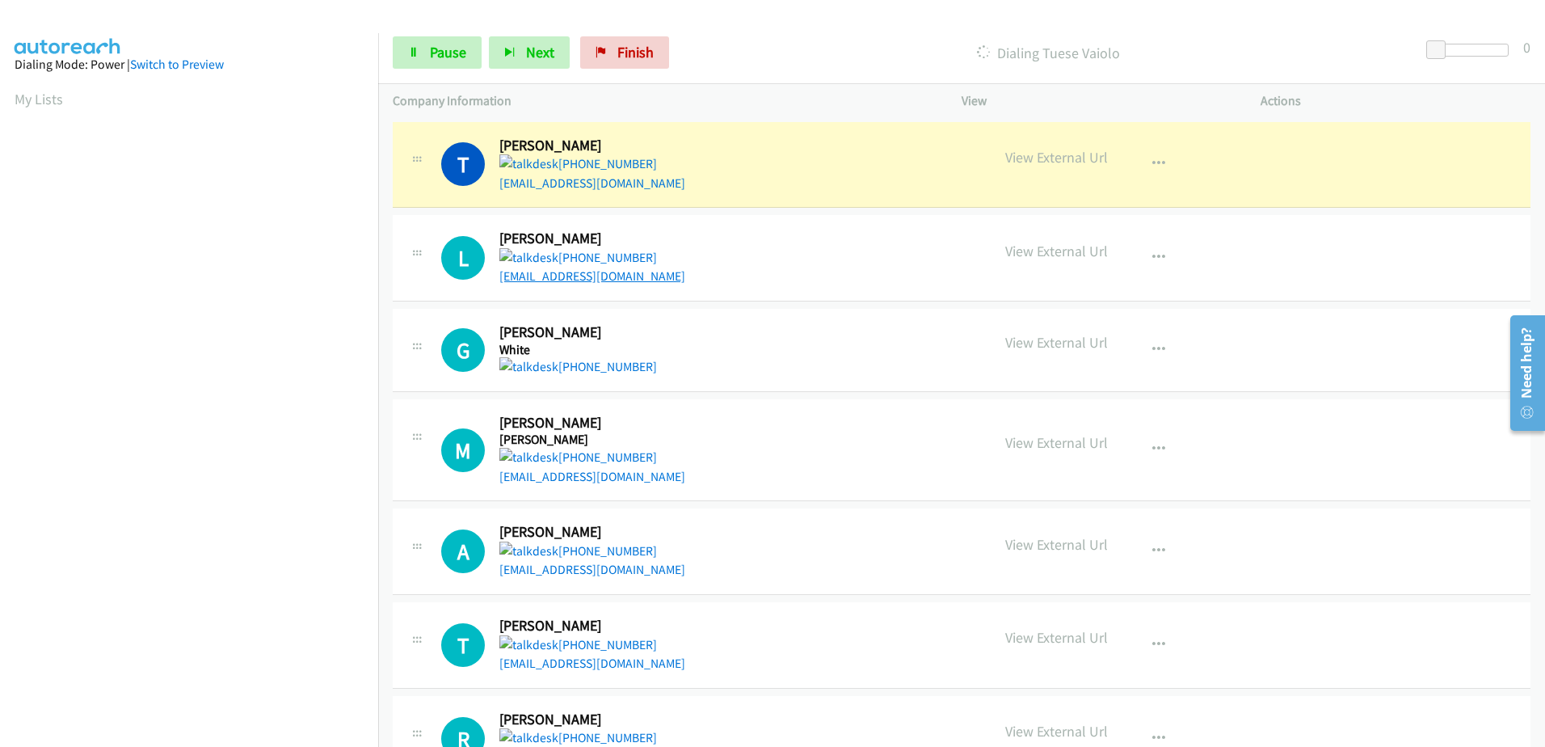
scroll to position [160, 0]
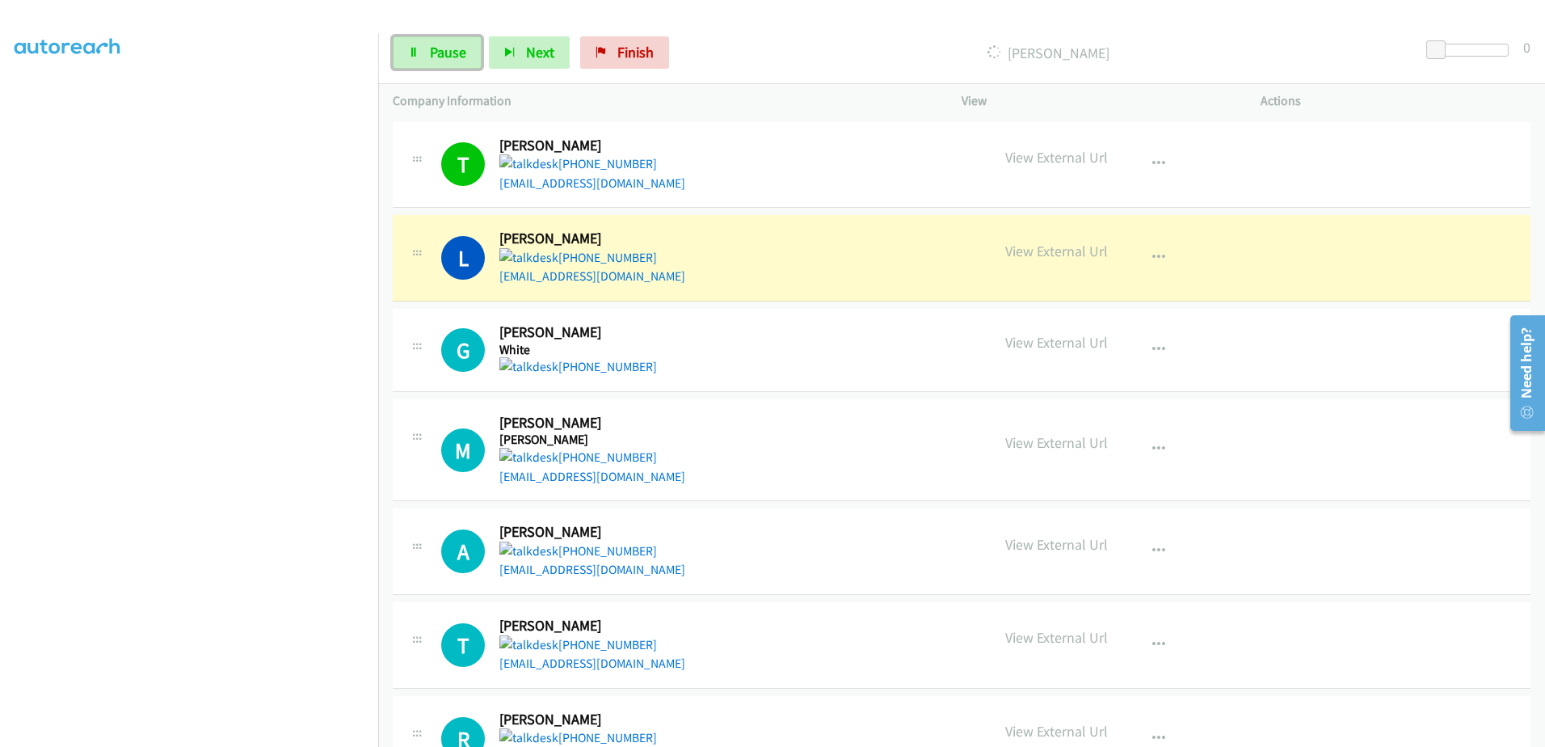
drag, startPoint x: 420, startPoint y: 47, endPoint x: 436, endPoint y: 53, distance: 16.4
click at [420, 47] on link "Pause" at bounding box center [437, 52] width 89 height 32
